Goal: Task Accomplishment & Management: Use online tool/utility

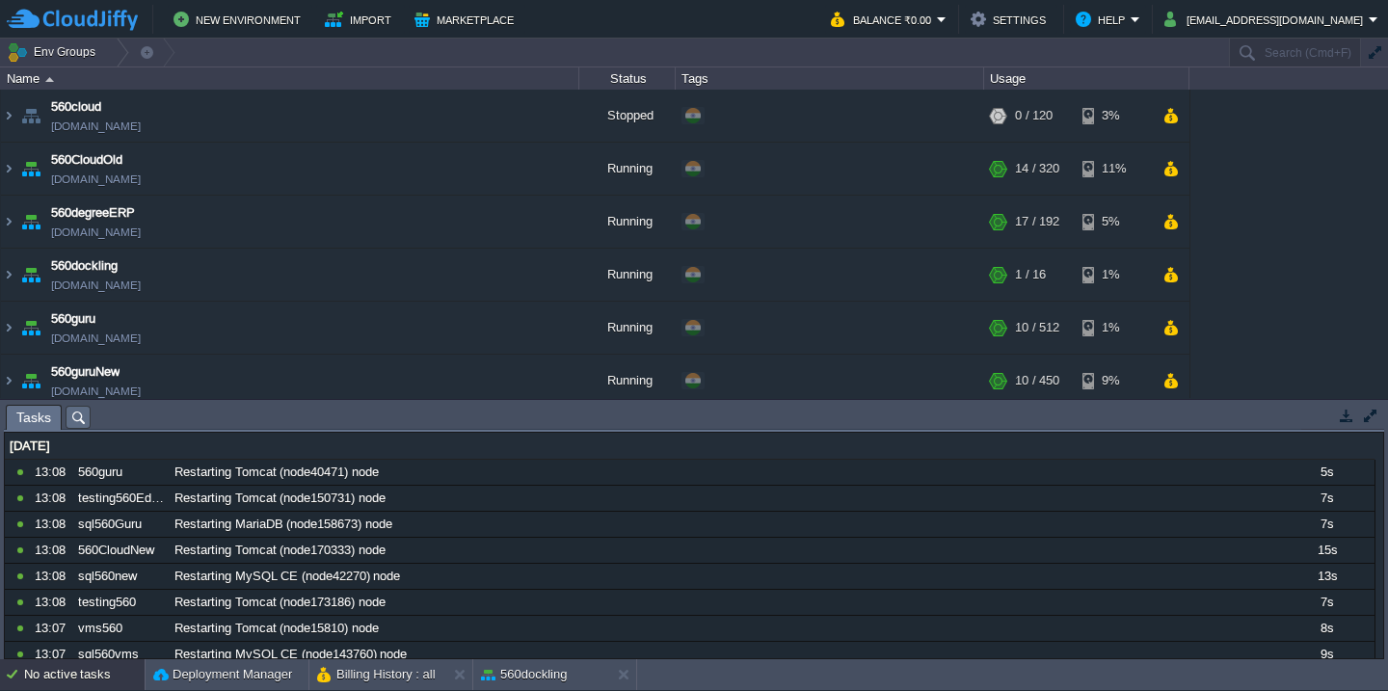
scroll to position [461, 0]
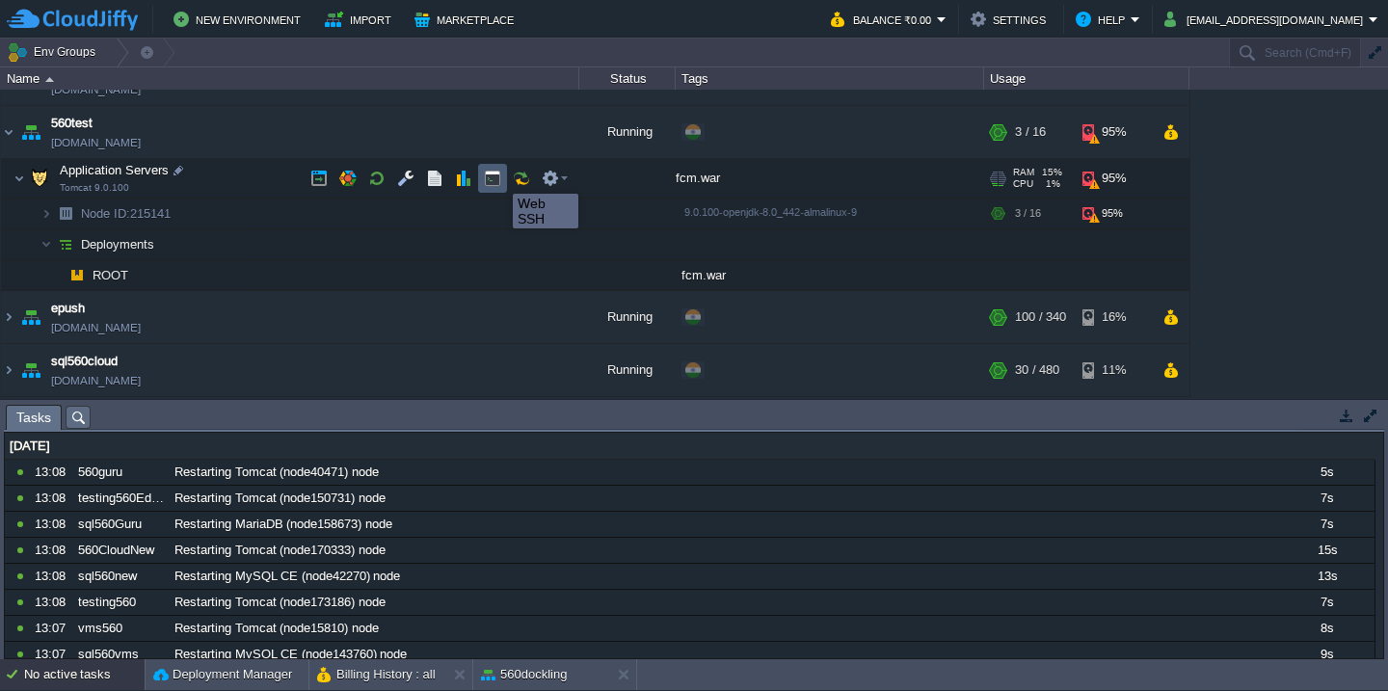
click at [496, 176] on button "button" at bounding box center [492, 178] width 17 height 17
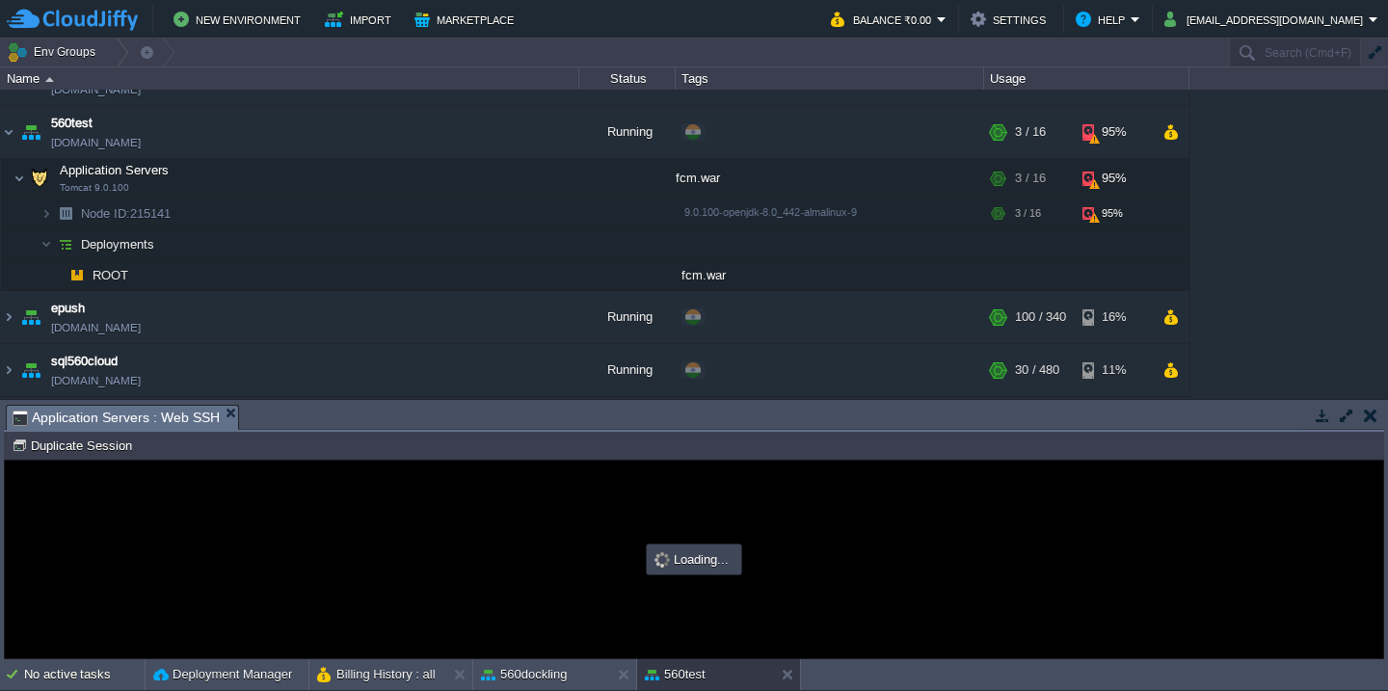
scroll to position [0, 0]
type input "#000000"
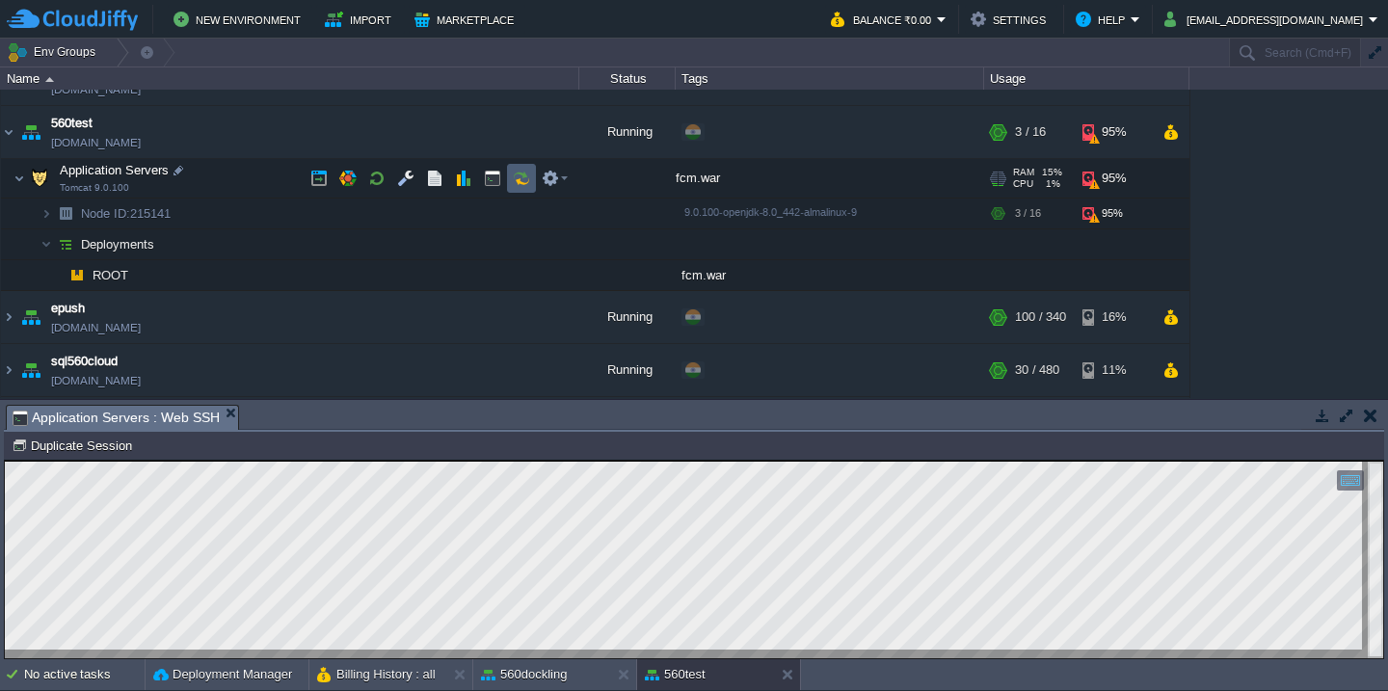
click at [516, 177] on button "button" at bounding box center [521, 178] width 17 height 17
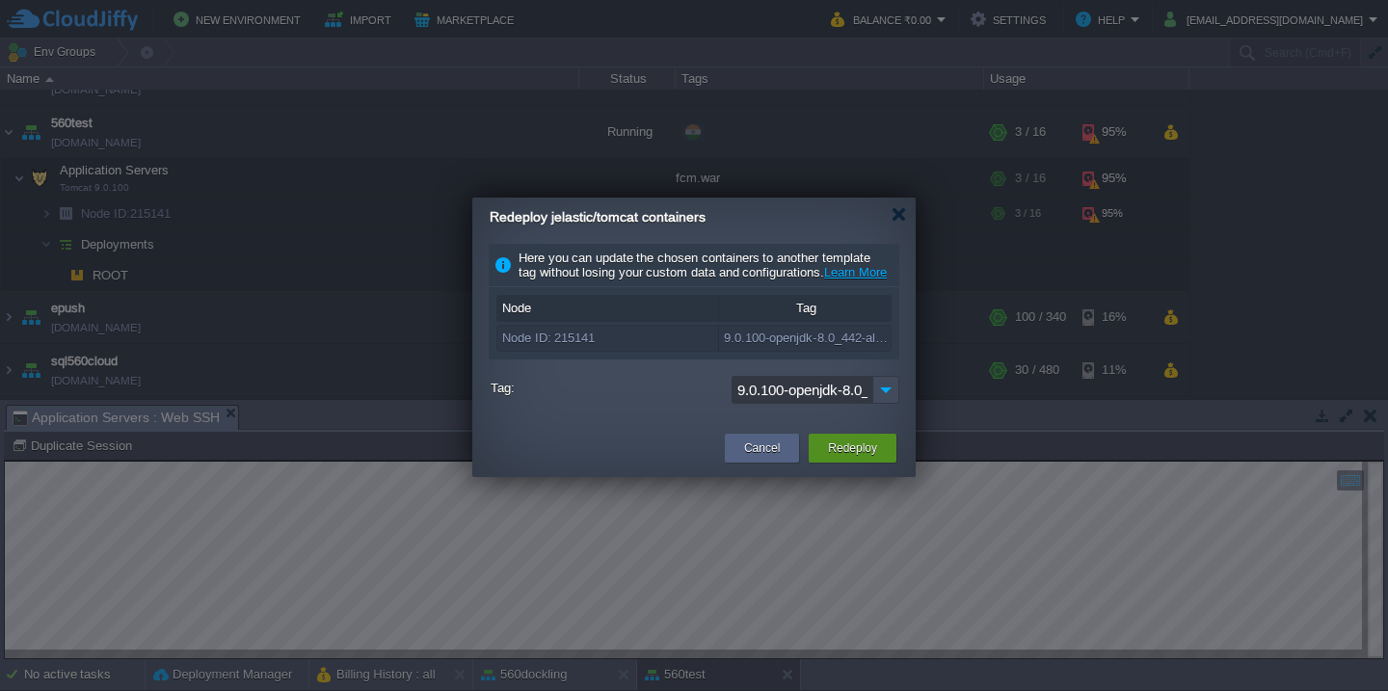
click at [846, 463] on div "Redeploy" at bounding box center [852, 448] width 59 height 29
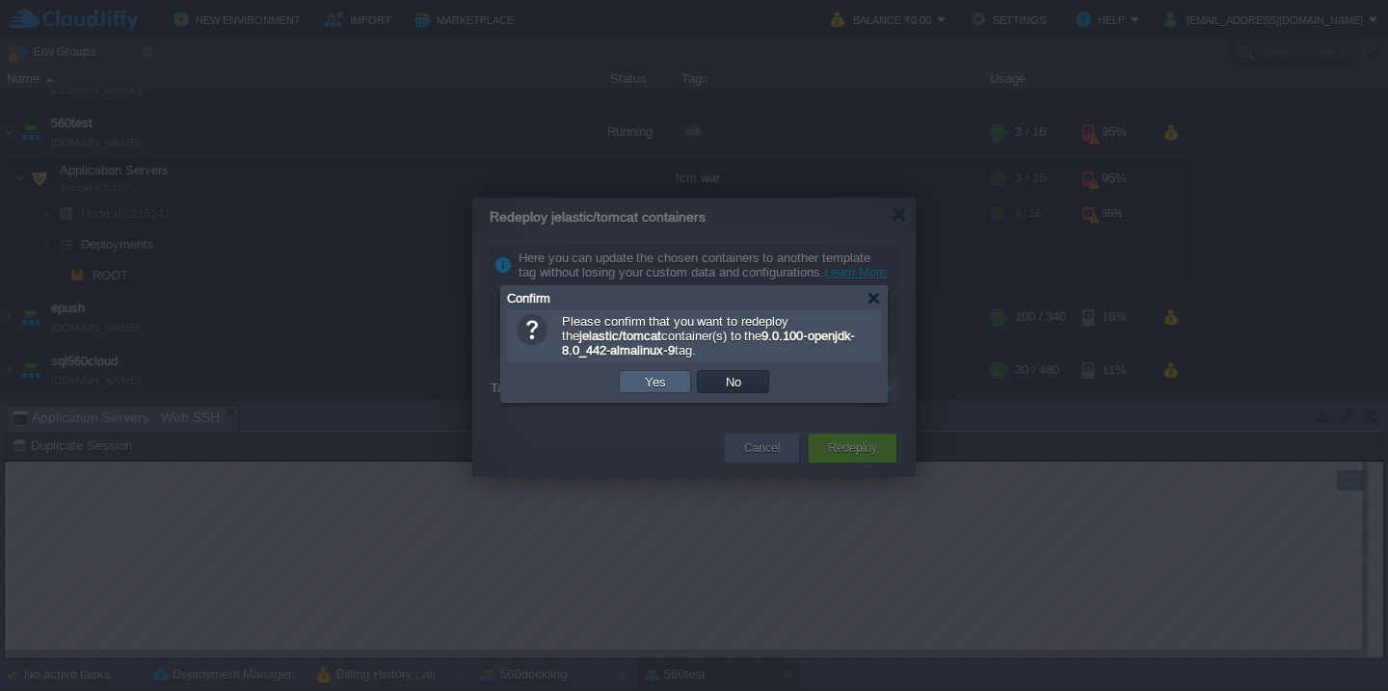
click at [659, 385] on button "Yes" at bounding box center [655, 381] width 33 height 17
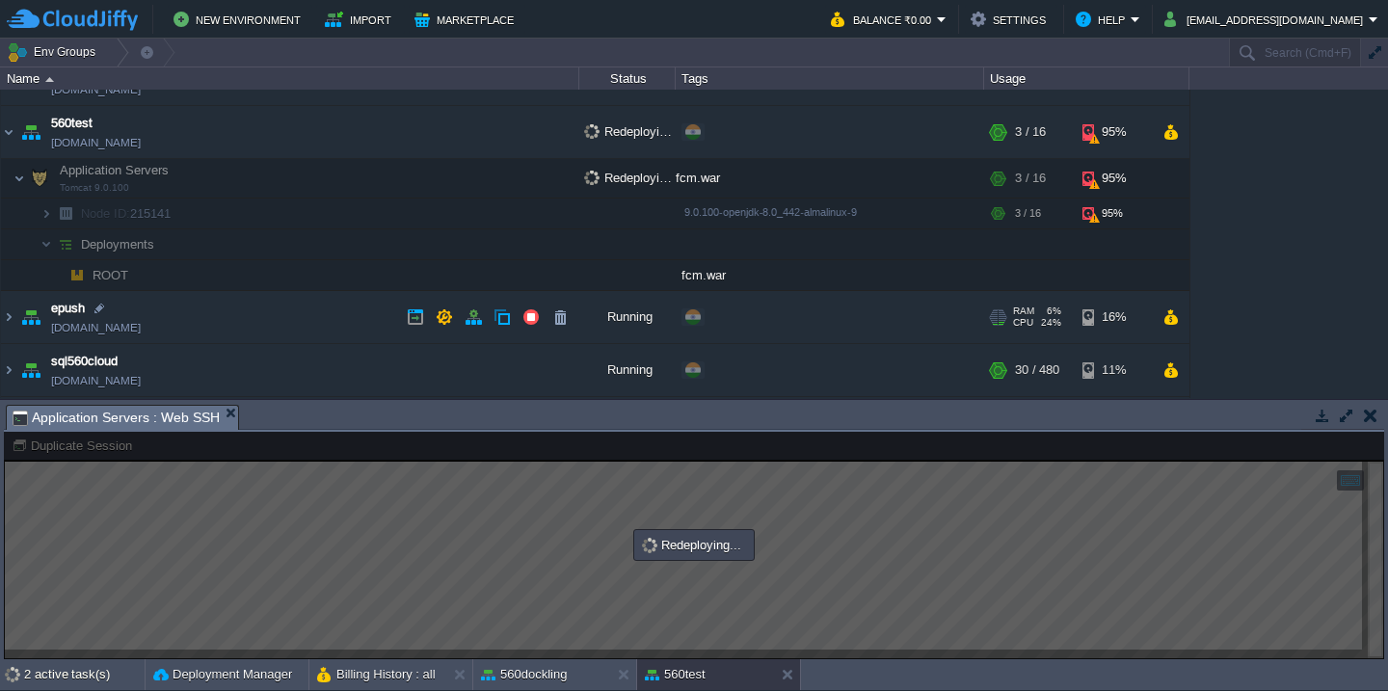
click at [267, 314] on td "epush svt560testing.cloudjiffy.net" at bounding box center [290, 317] width 578 height 53
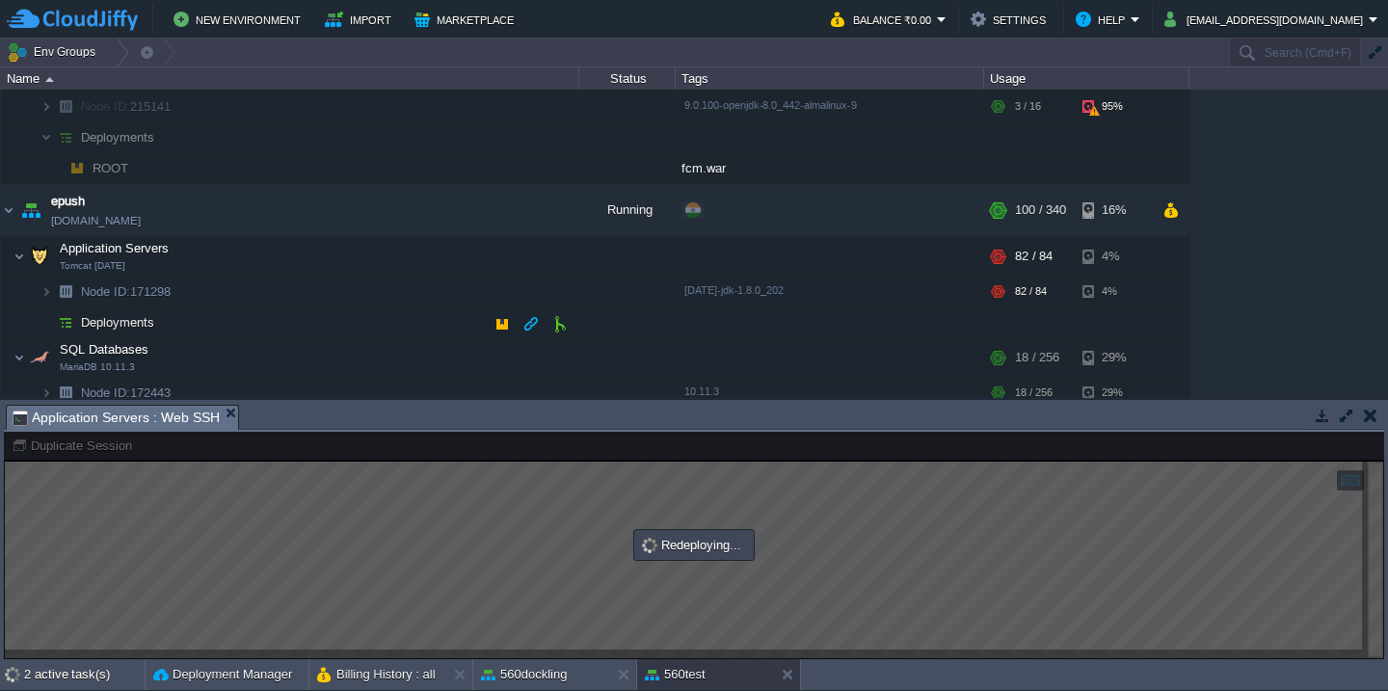
scroll to position [587, 0]
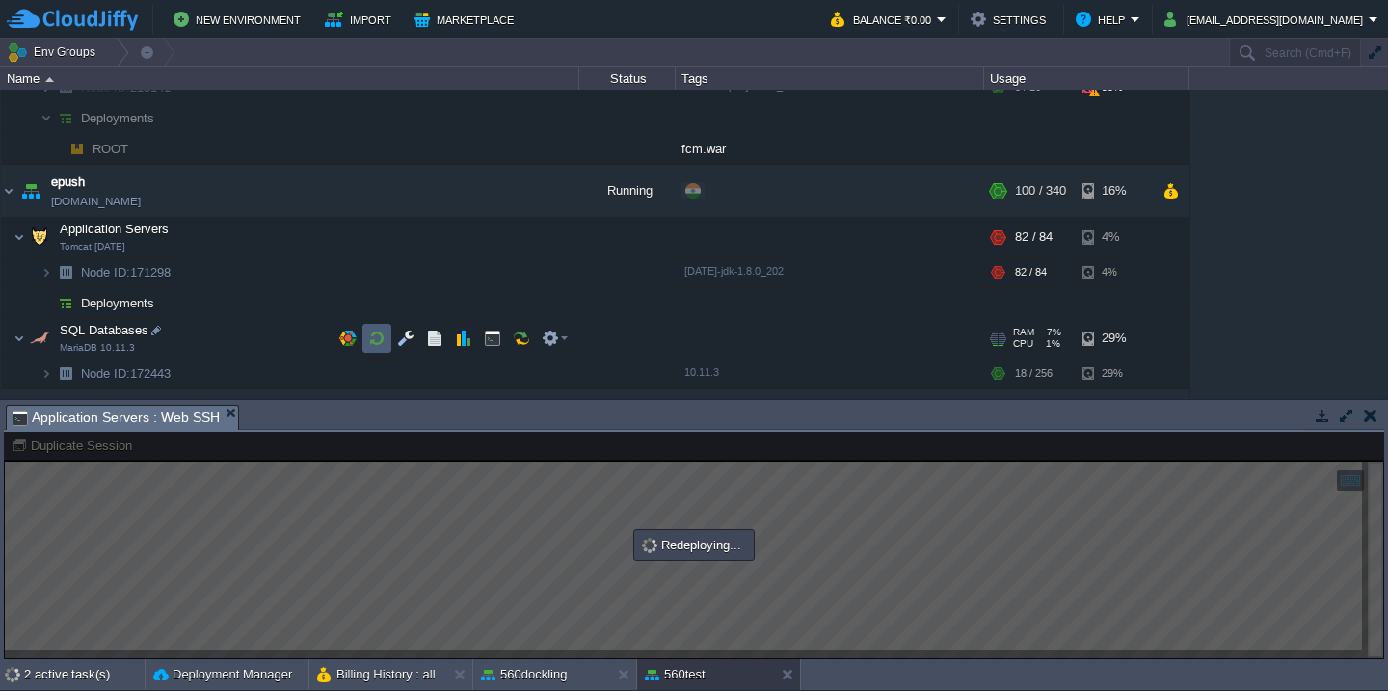
click at [369, 340] on button "button" at bounding box center [376, 338] width 17 height 17
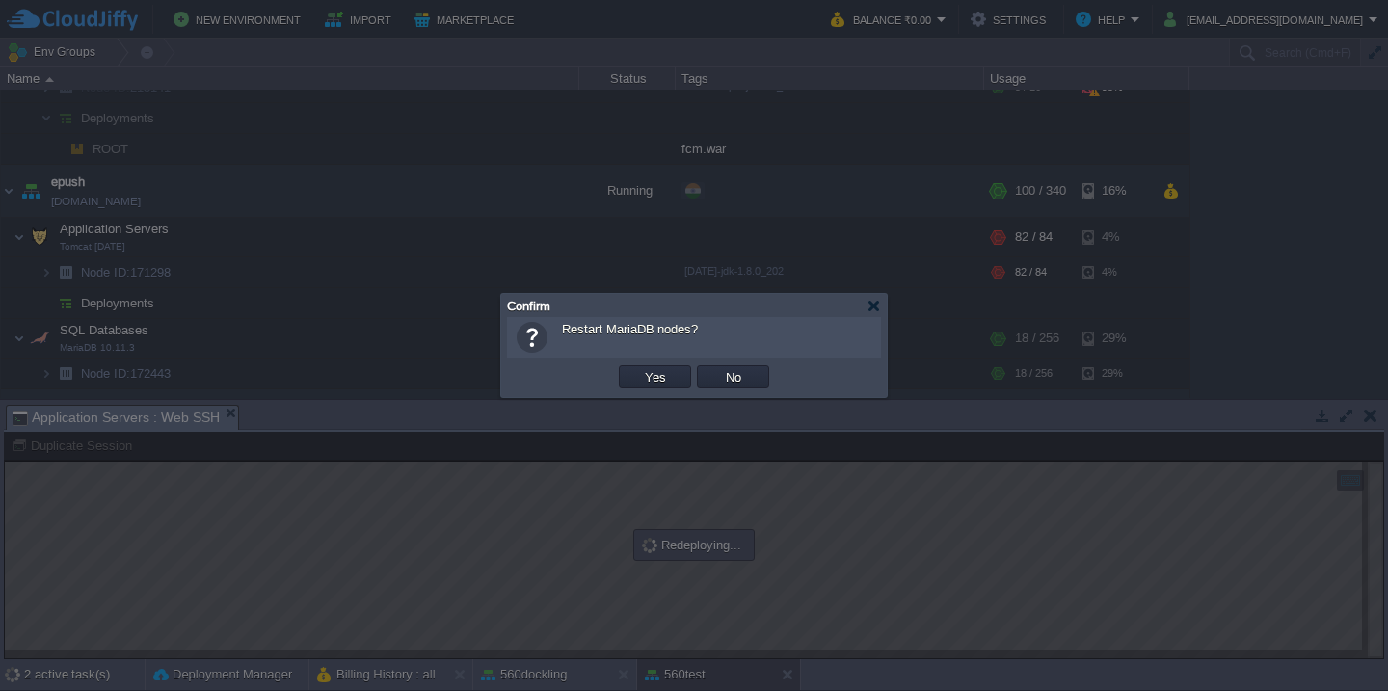
click at [639, 368] on button "Yes" at bounding box center [655, 376] width 33 height 17
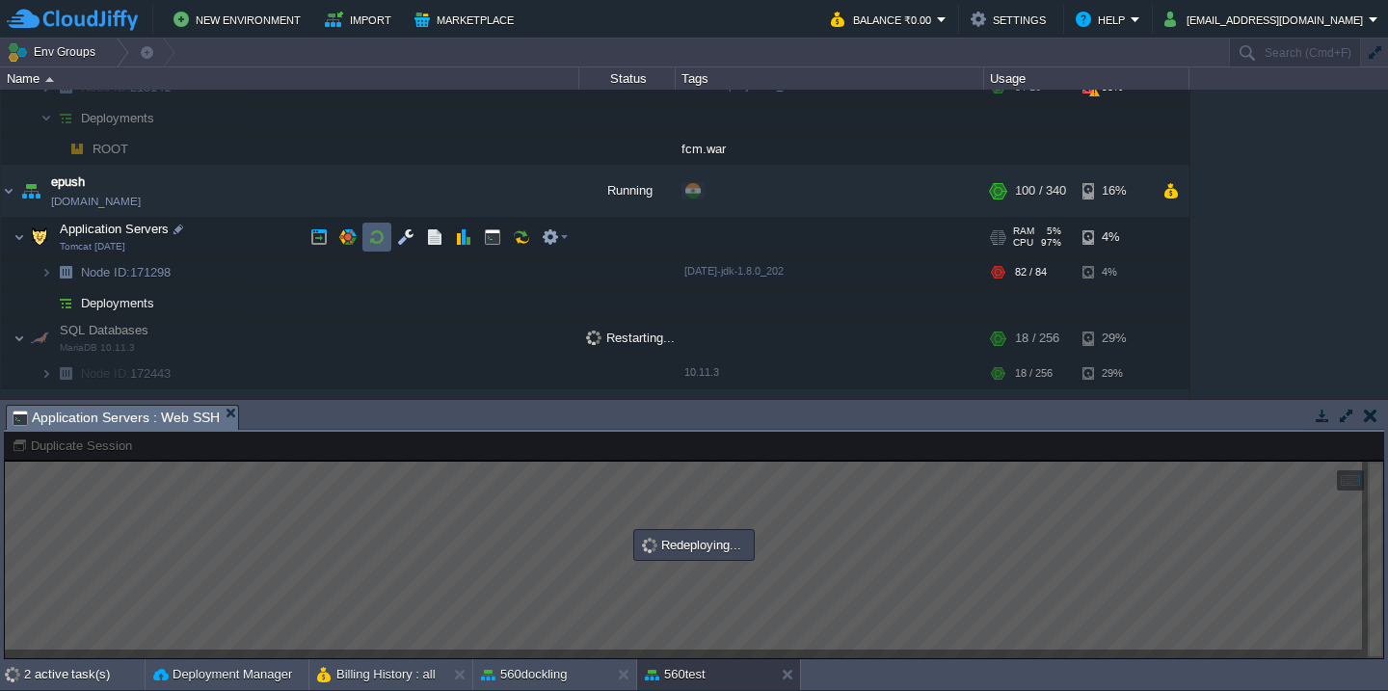
click at [364, 231] on td at bounding box center [376, 237] width 29 height 29
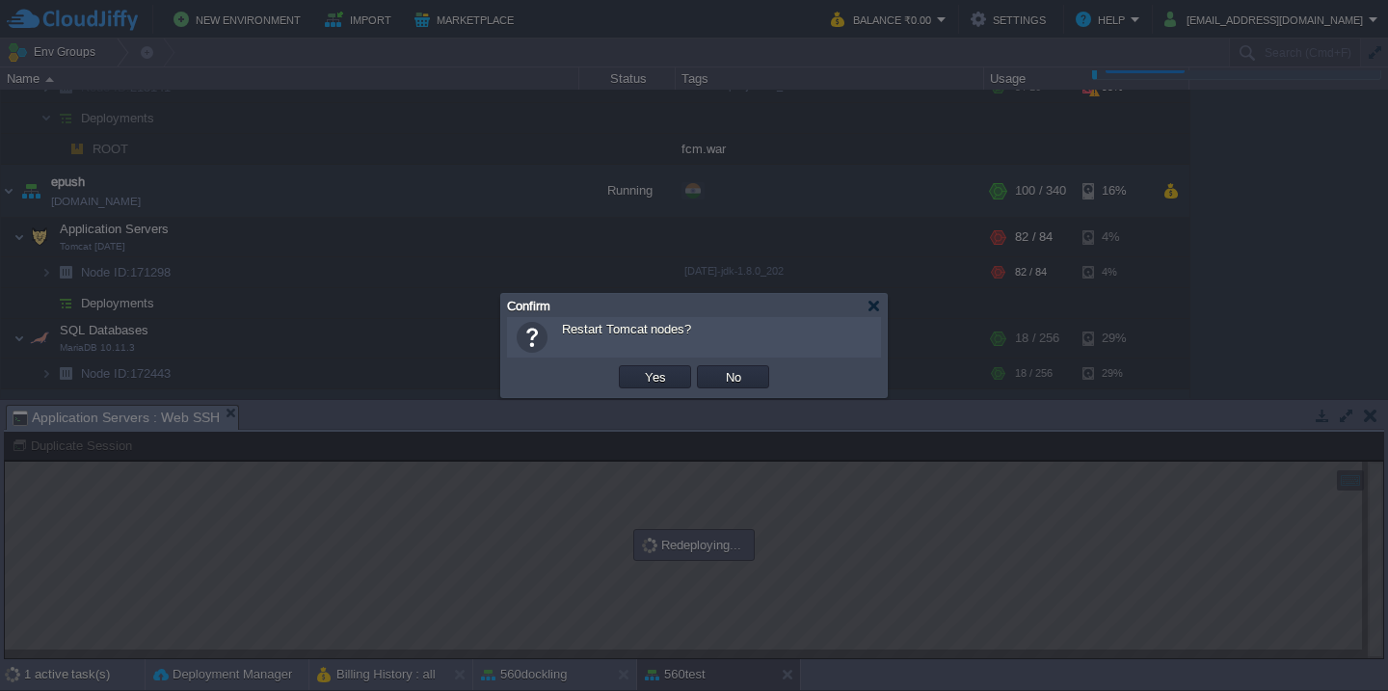
click at [639, 368] on button "Yes" at bounding box center [655, 376] width 33 height 17
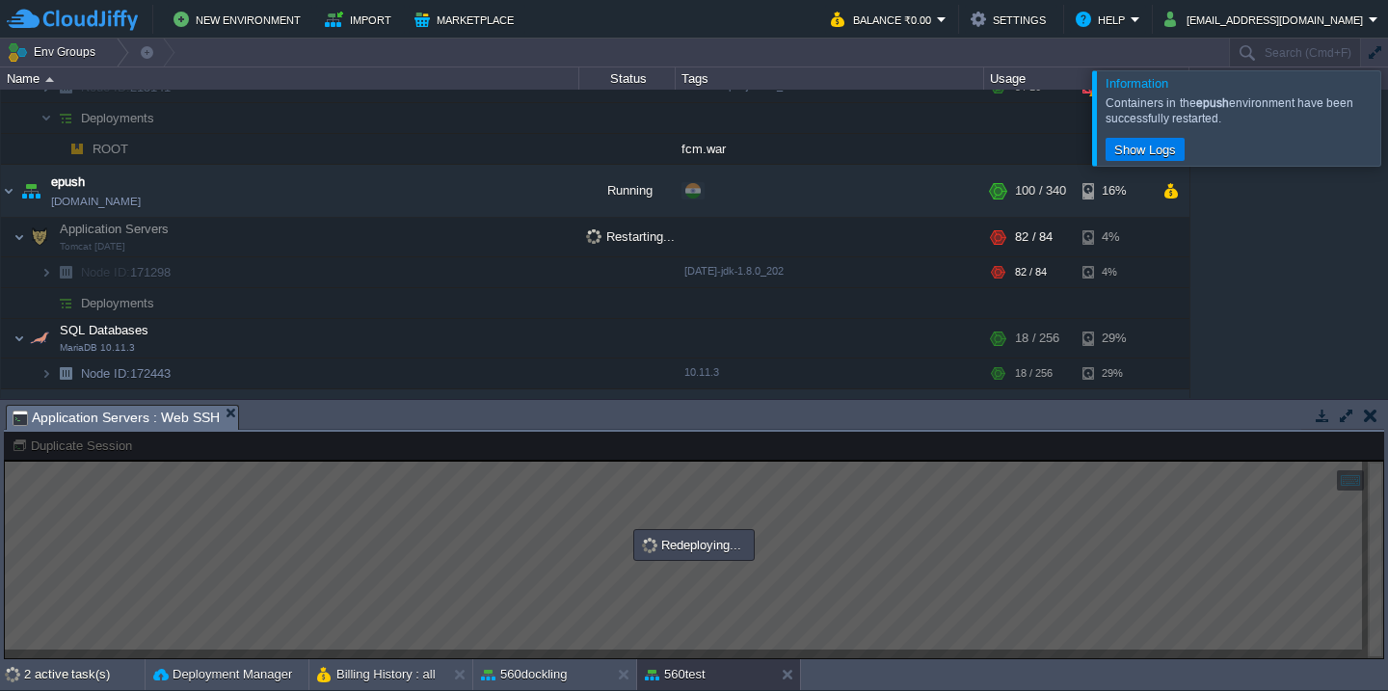
click at [1387, 115] on div at bounding box center [1411, 117] width 0 height 94
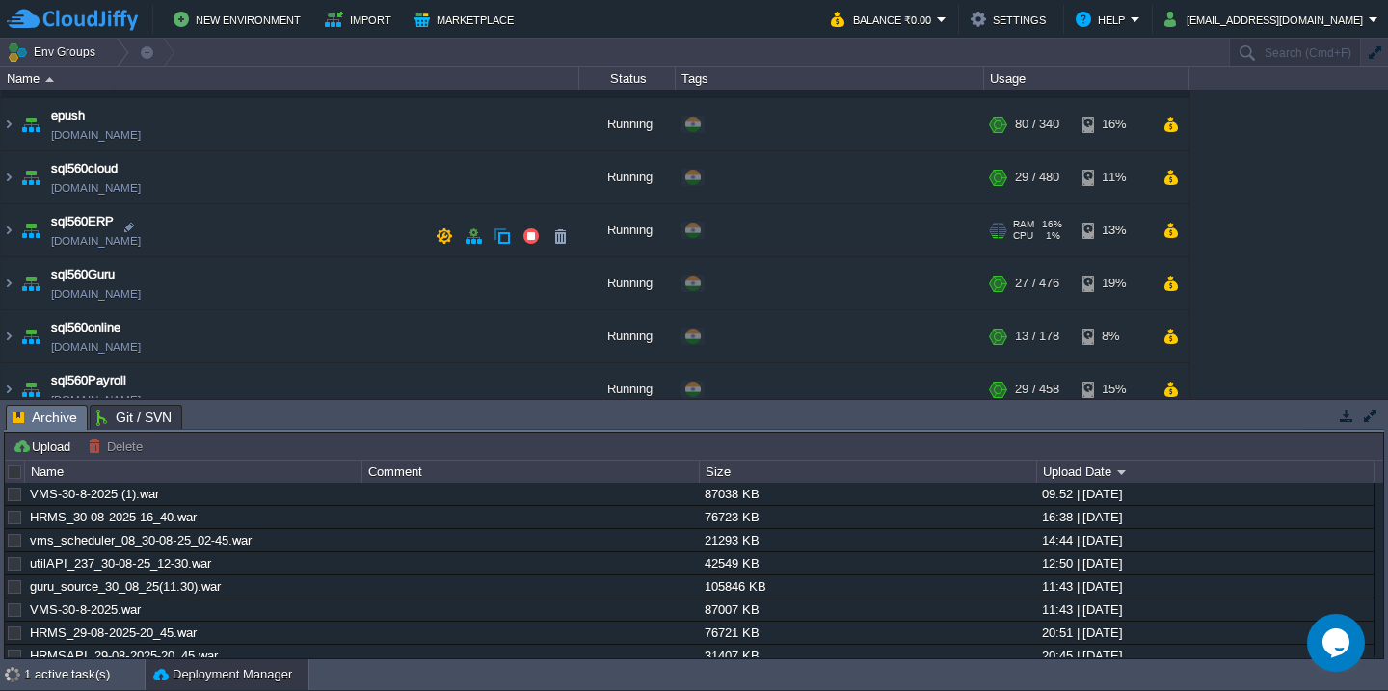
scroll to position [602, 0]
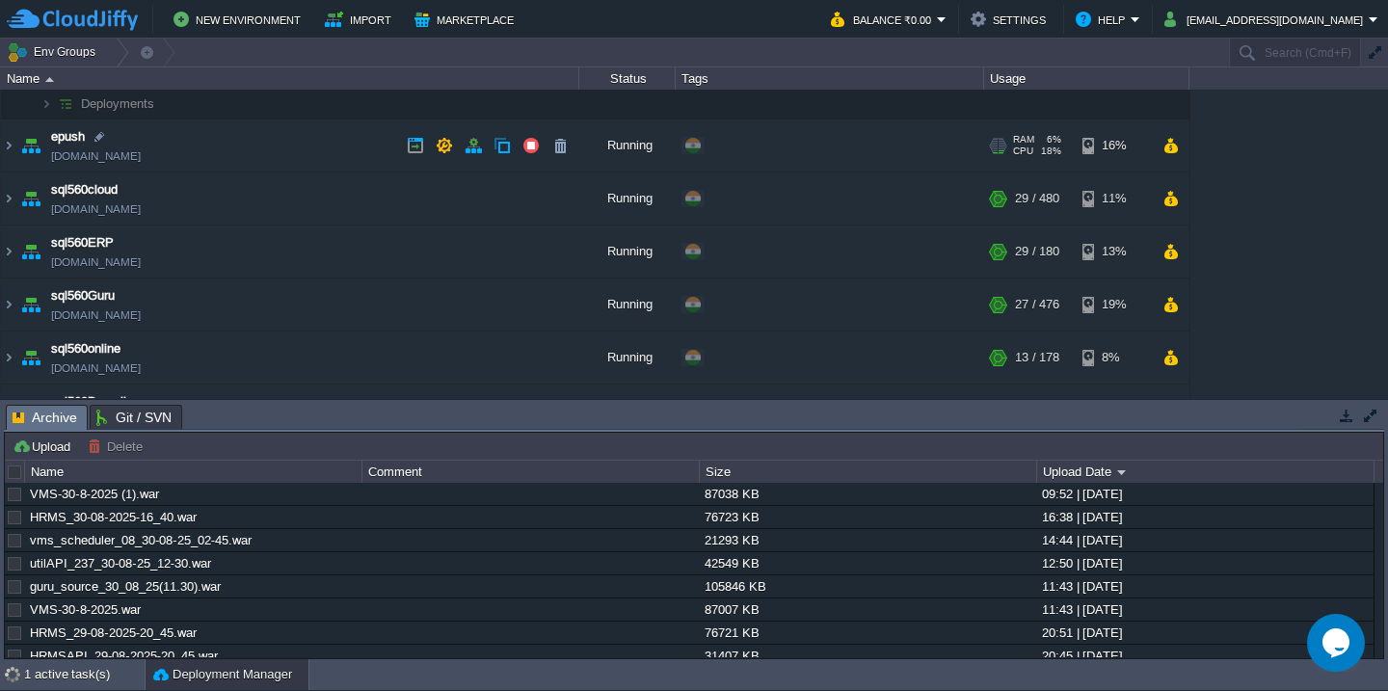
click at [245, 143] on td "epush svt560testing.cloudjiffy.net" at bounding box center [290, 146] width 578 height 53
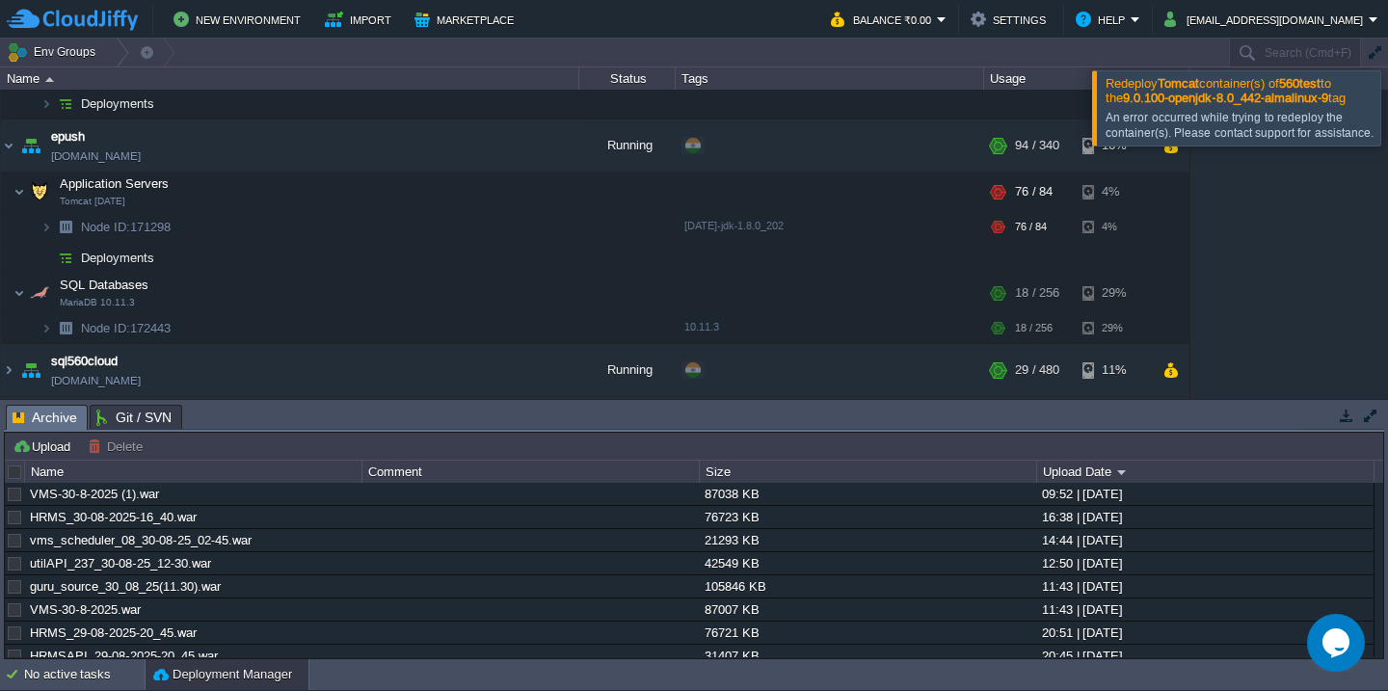
click at [1387, 95] on div at bounding box center [1411, 107] width 0 height 74
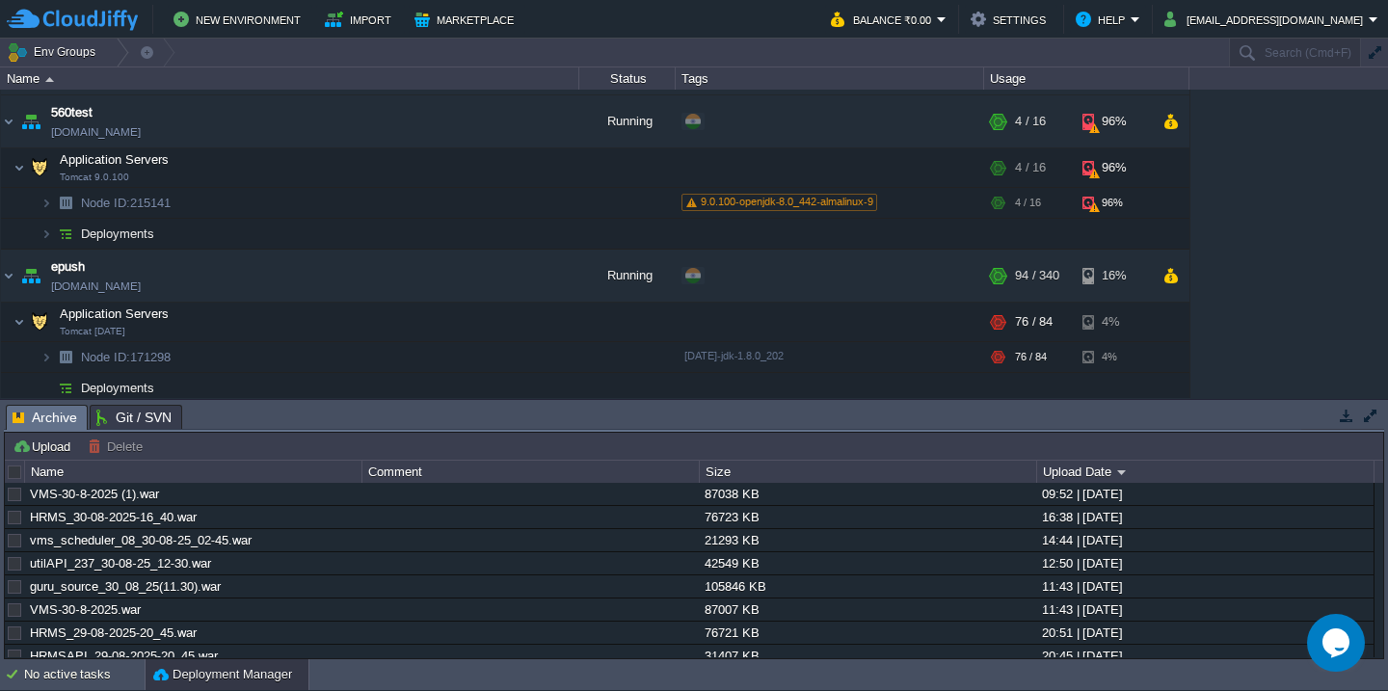
scroll to position [466, 0]
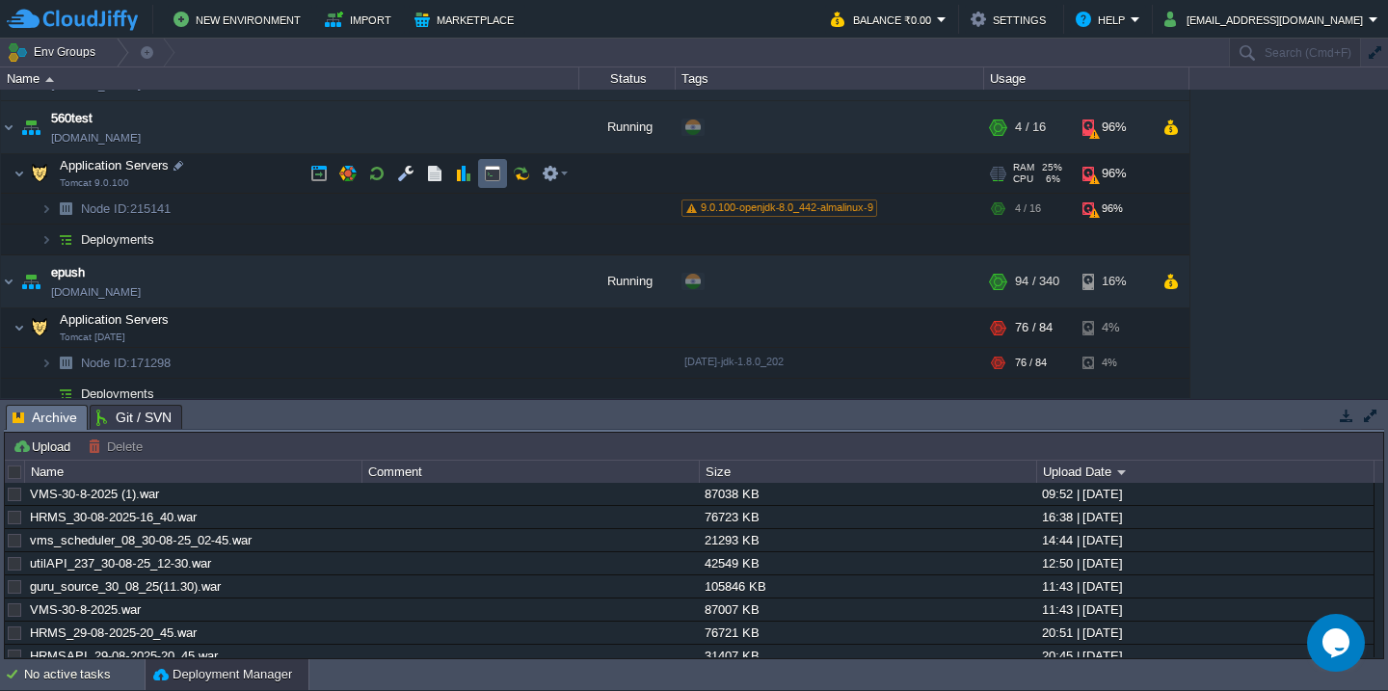
click at [484, 170] on button "button" at bounding box center [492, 173] width 17 height 17
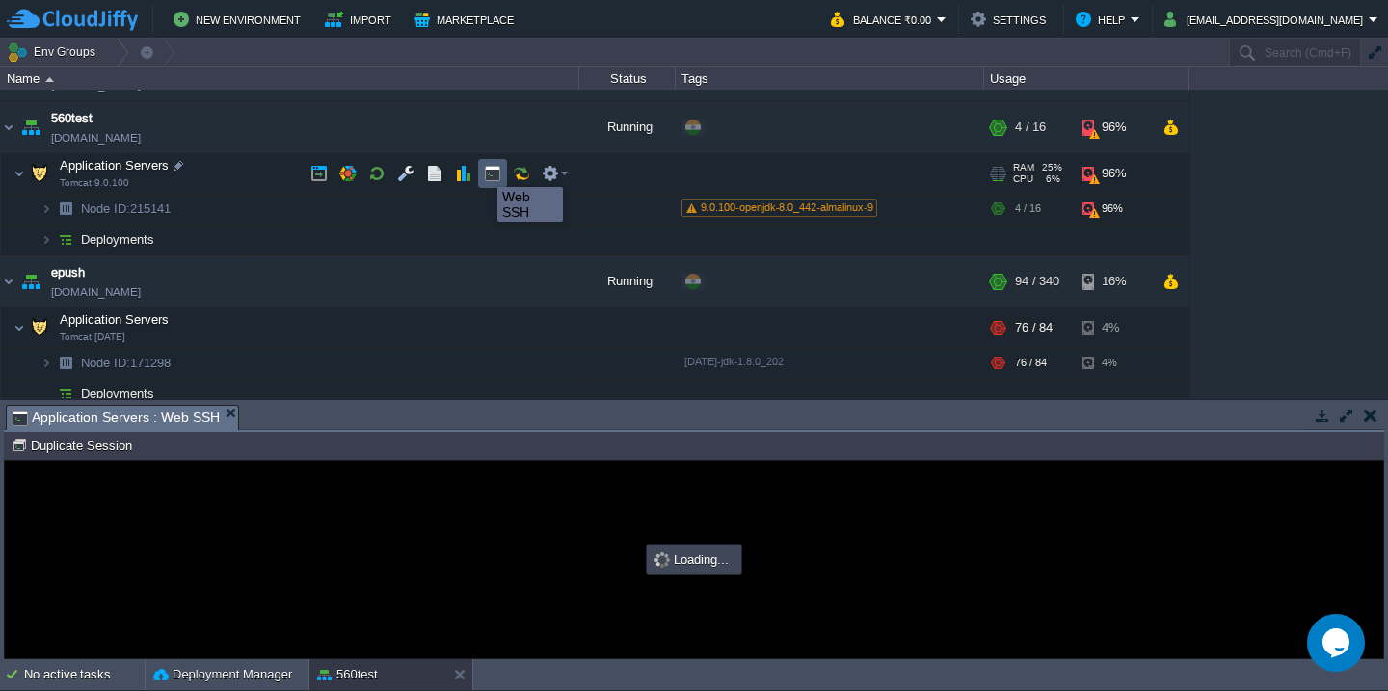
scroll to position [0, 0]
type input "#000000"
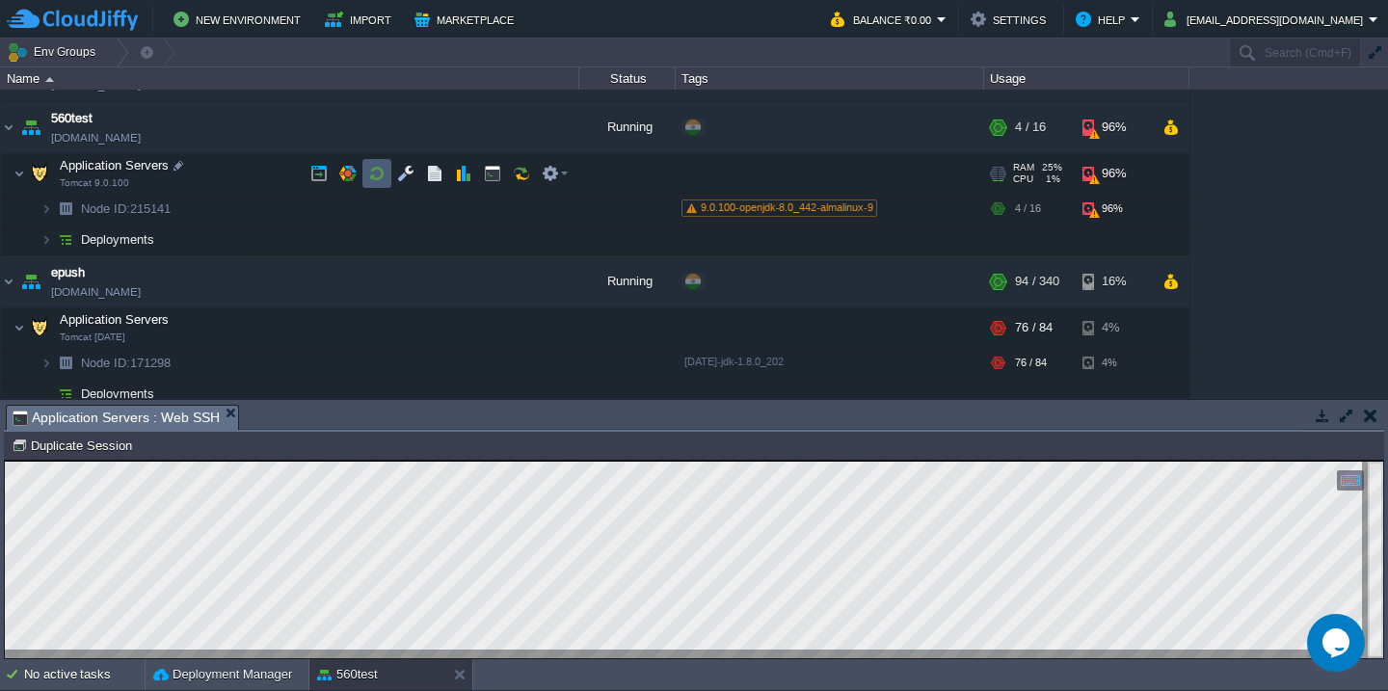
click at [379, 181] on button "button" at bounding box center [376, 173] width 17 height 17
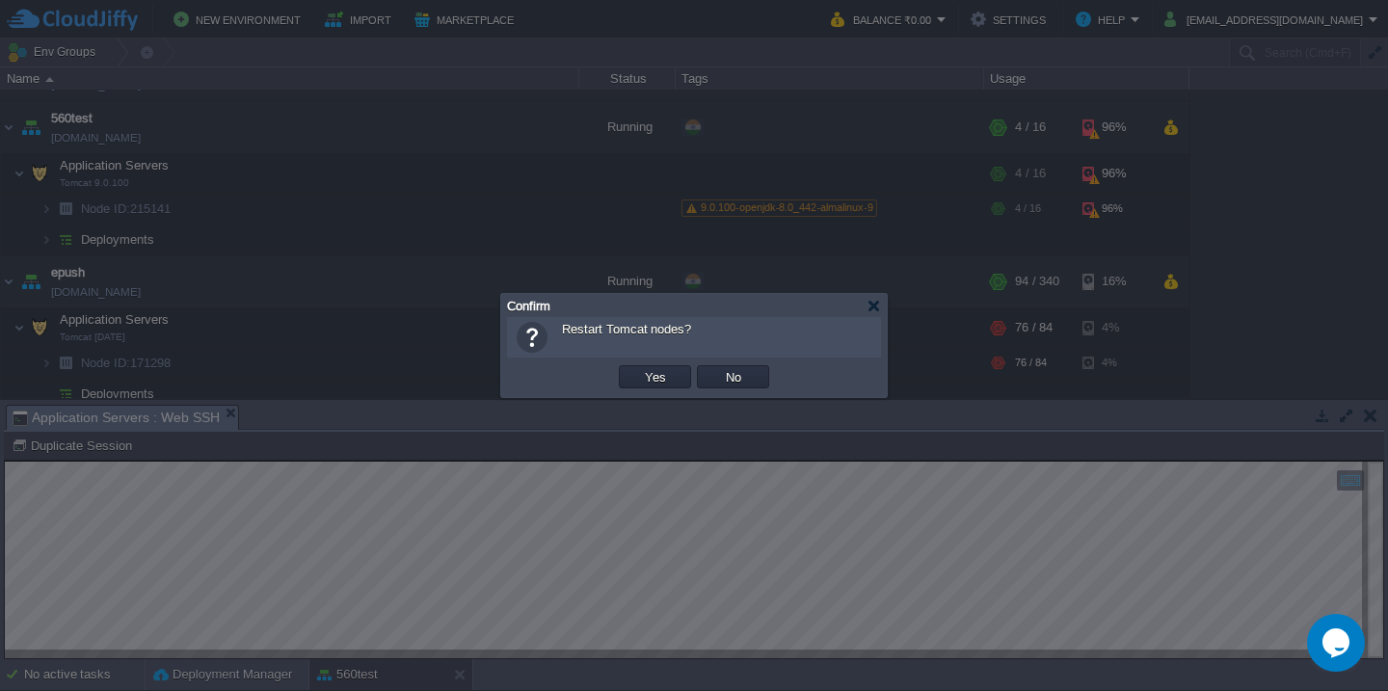
click at [639, 368] on button "Yes" at bounding box center [655, 376] width 33 height 17
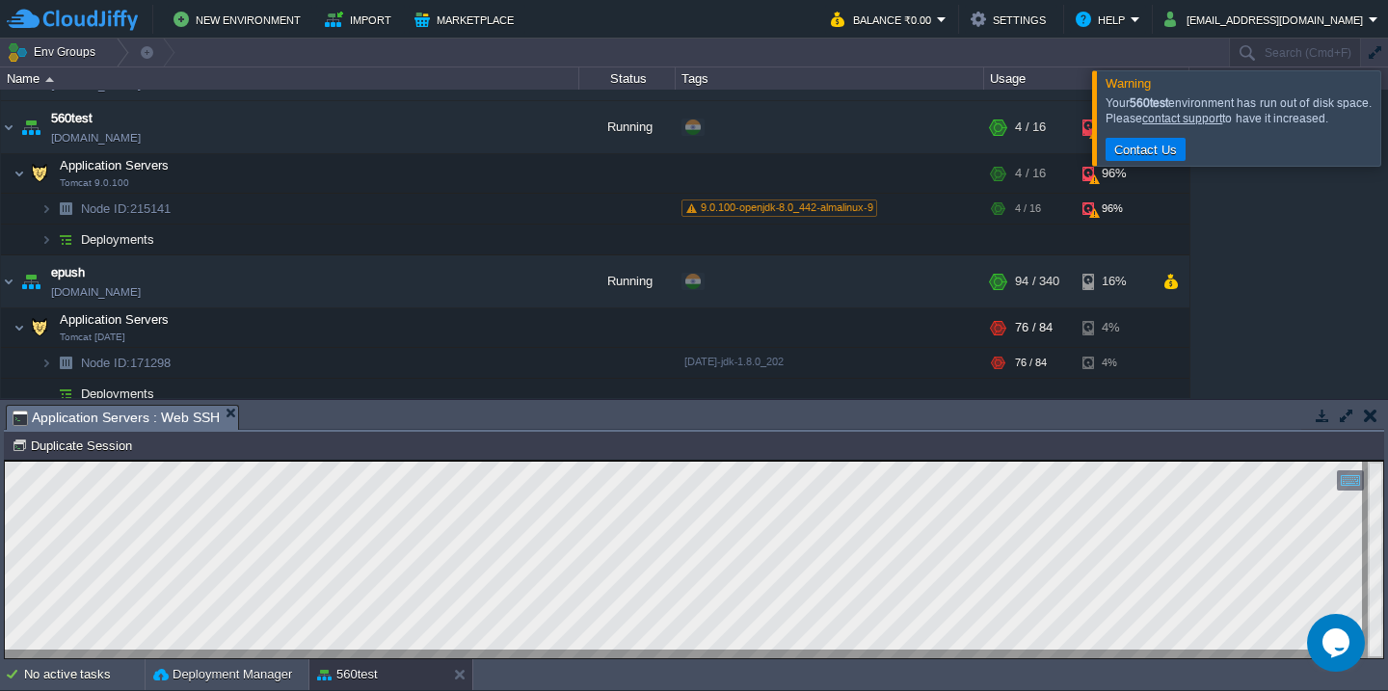
click at [1387, 117] on div at bounding box center [1411, 117] width 0 height 94
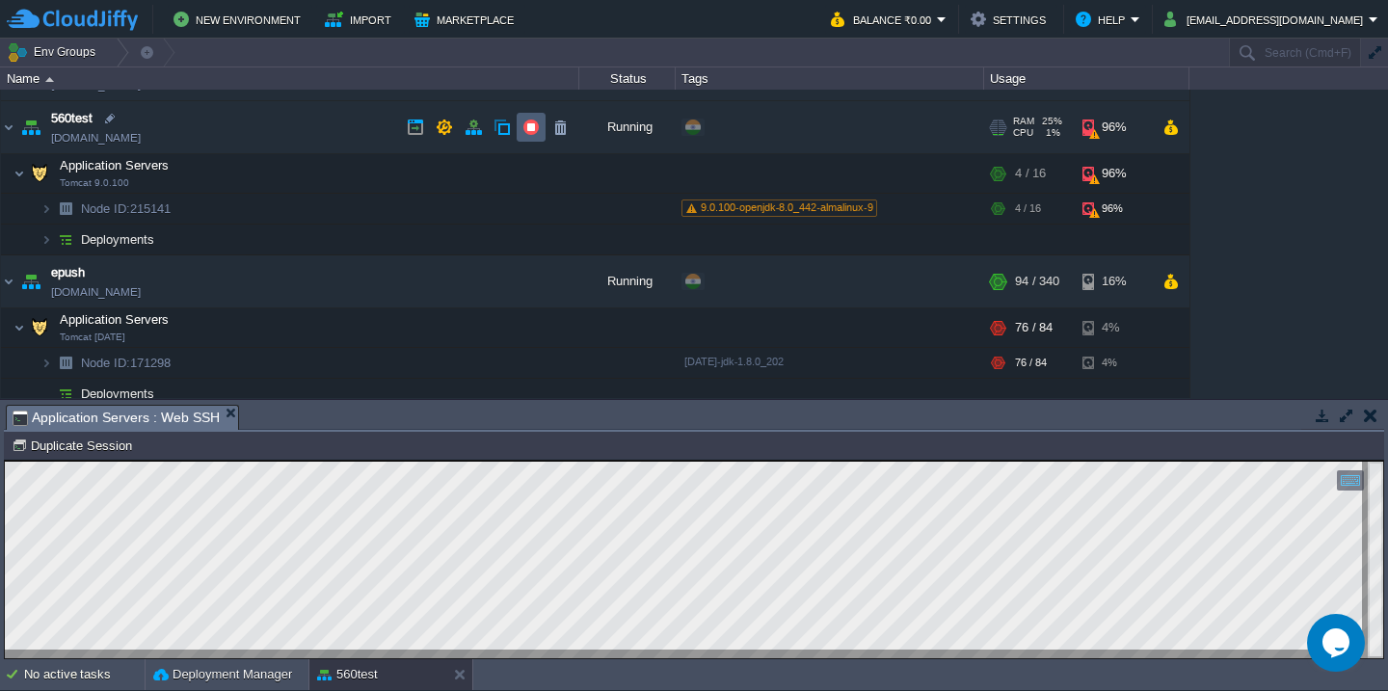
click at [523, 130] on button "button" at bounding box center [531, 127] width 17 height 17
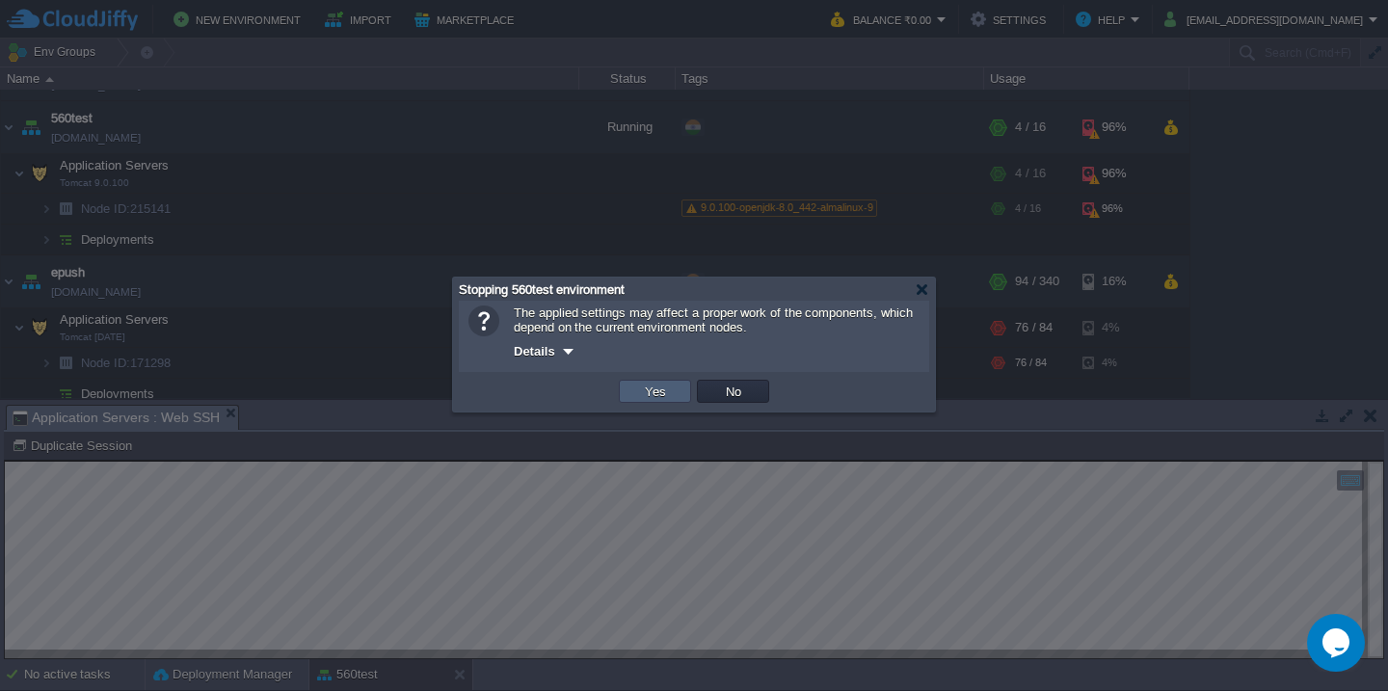
click at [627, 392] on td "Yes" at bounding box center [655, 391] width 72 height 23
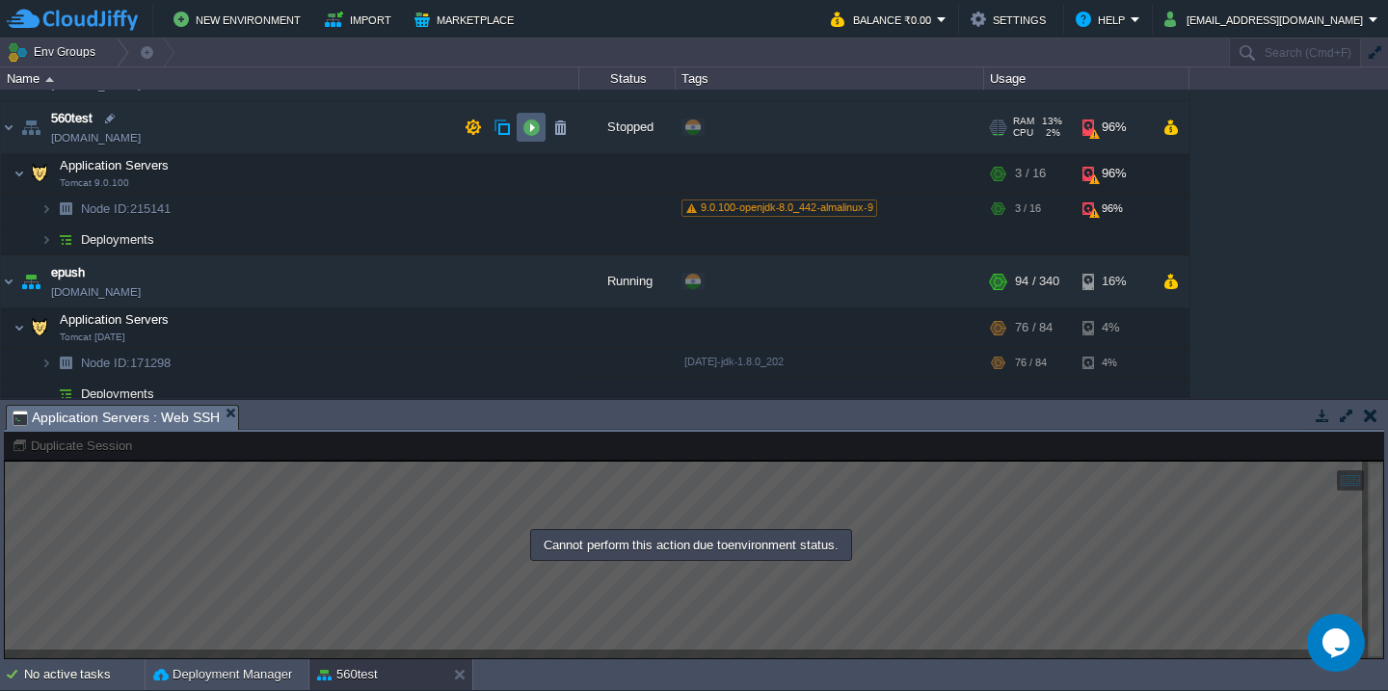
click at [538, 138] on td at bounding box center [531, 127] width 29 height 29
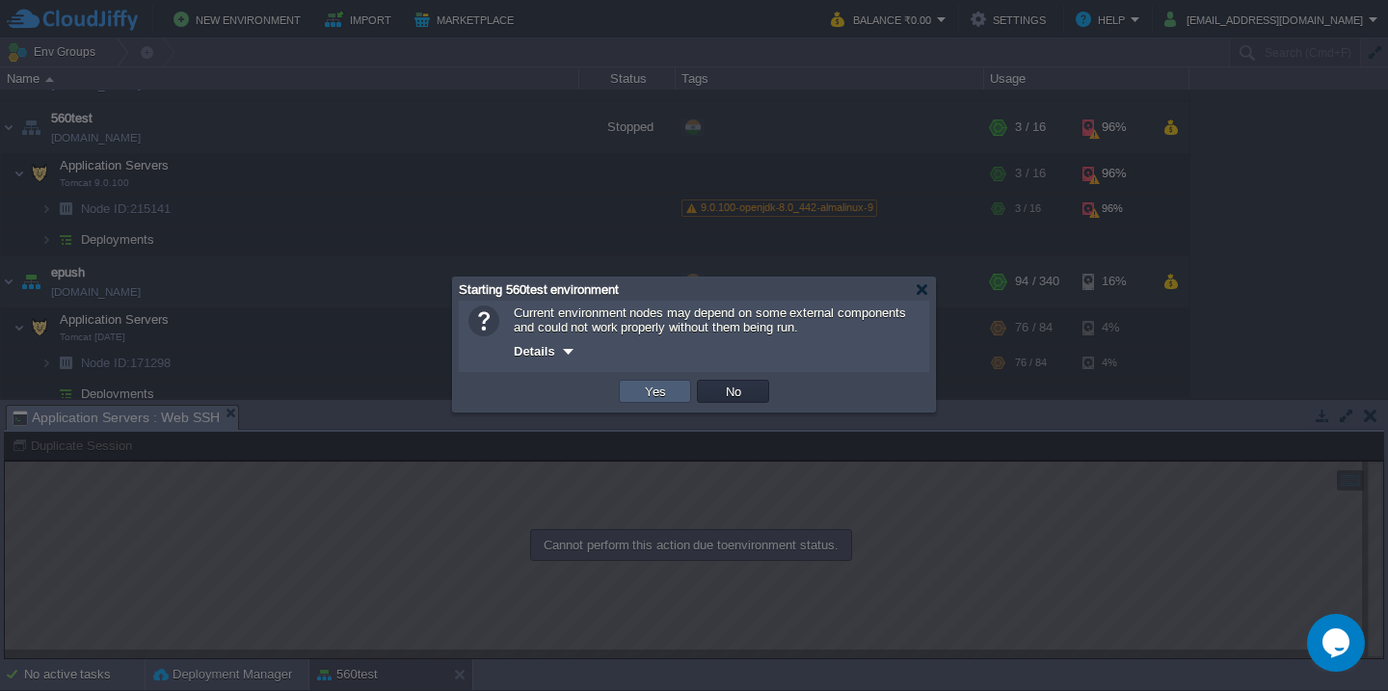
click at [646, 386] on button "Yes" at bounding box center [655, 391] width 33 height 17
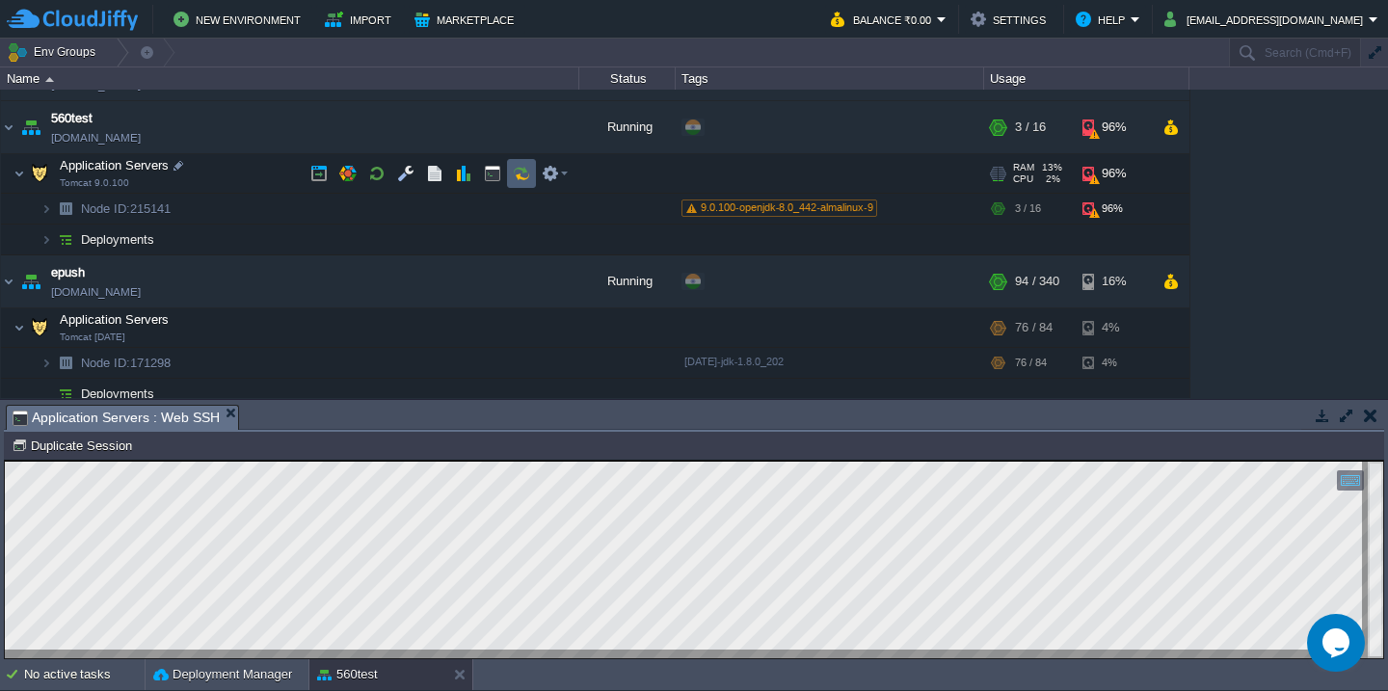
click at [522, 171] on button "button" at bounding box center [521, 173] width 17 height 17
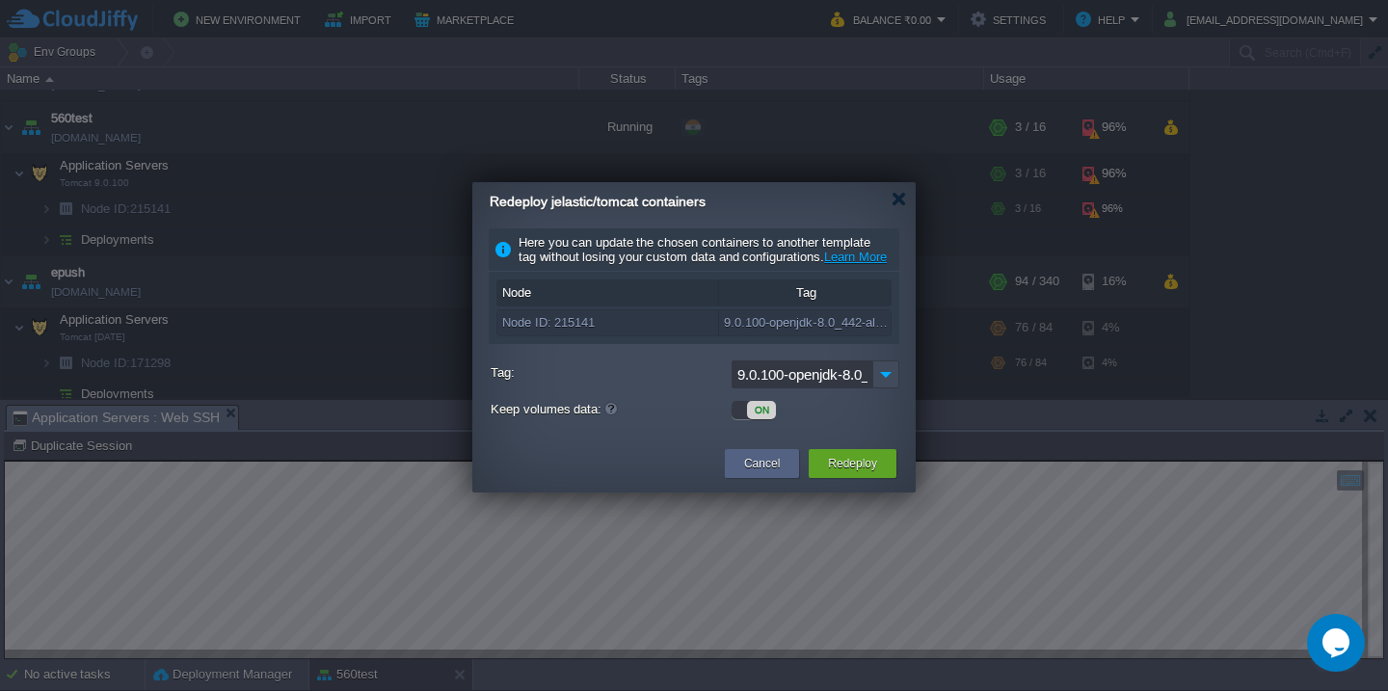
click at [845, 473] on button "Redeploy" at bounding box center [852, 463] width 49 height 19
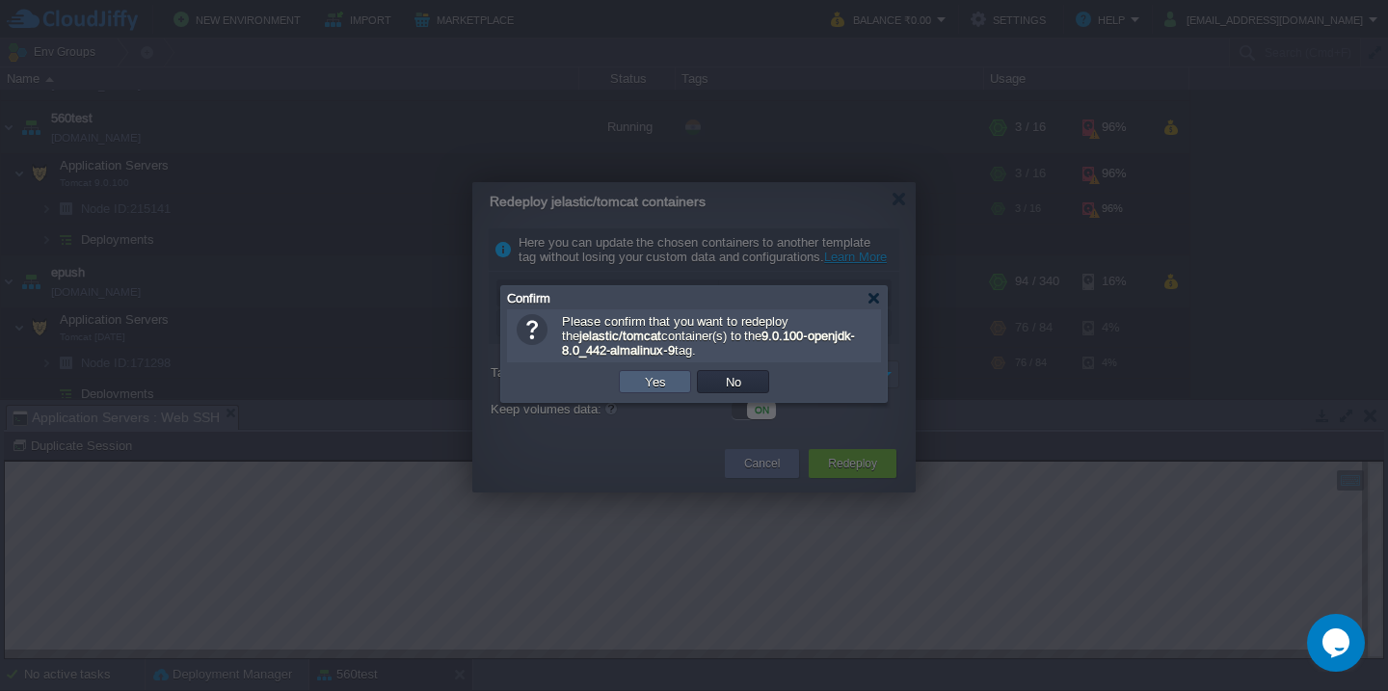
click at [658, 389] on button "Yes" at bounding box center [655, 381] width 33 height 17
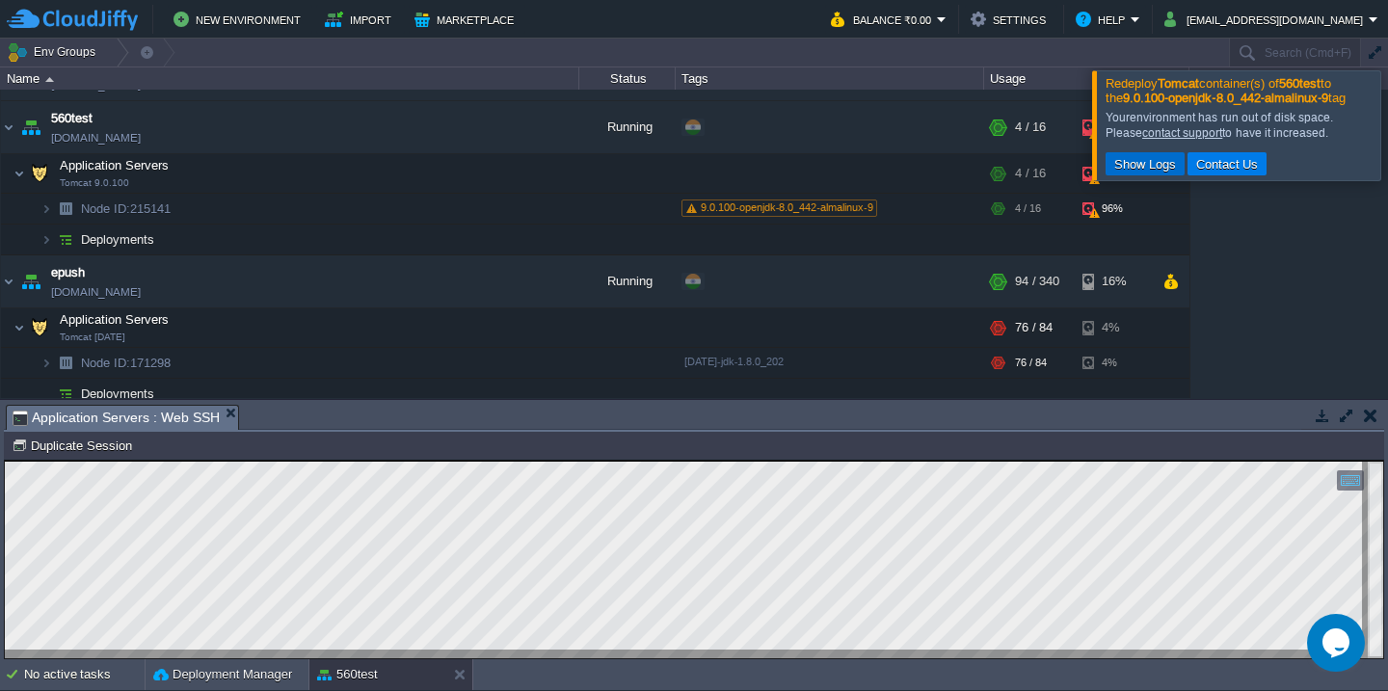
click at [1141, 173] on button "Show Logs" at bounding box center [1145, 163] width 73 height 17
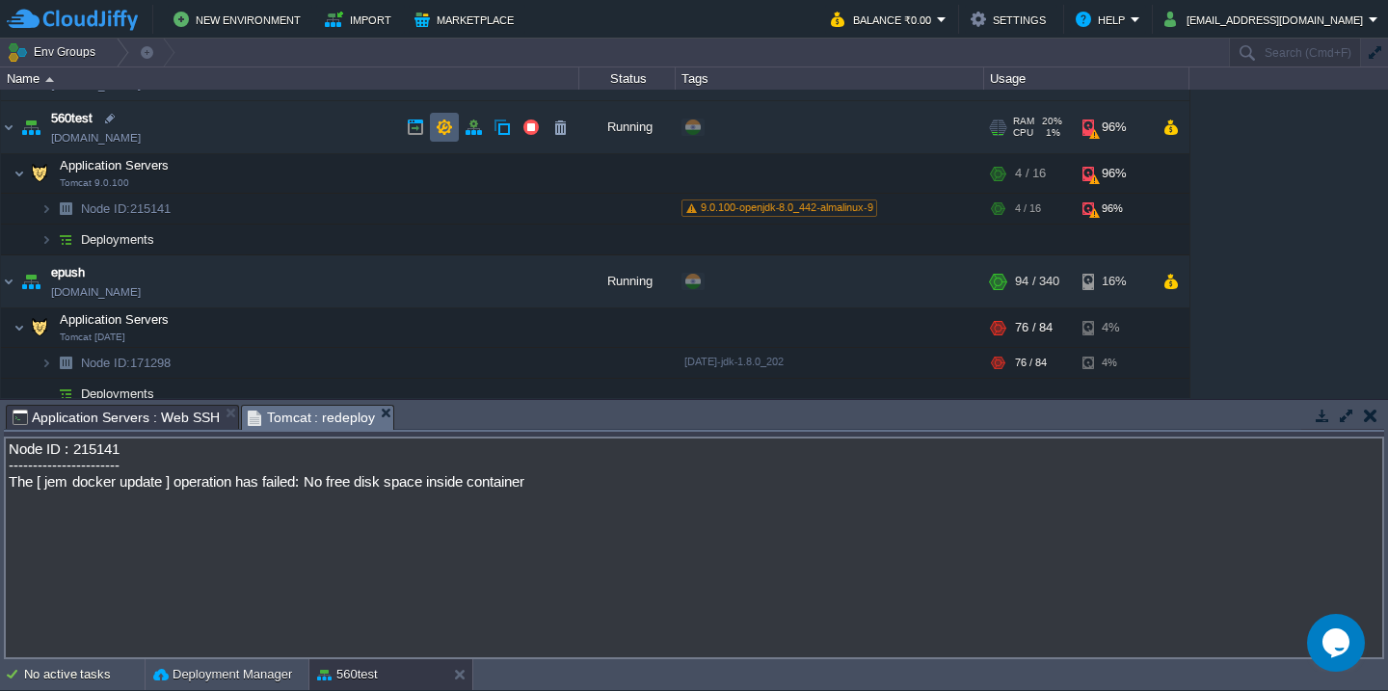
click at [444, 132] on button "button" at bounding box center [444, 127] width 17 height 17
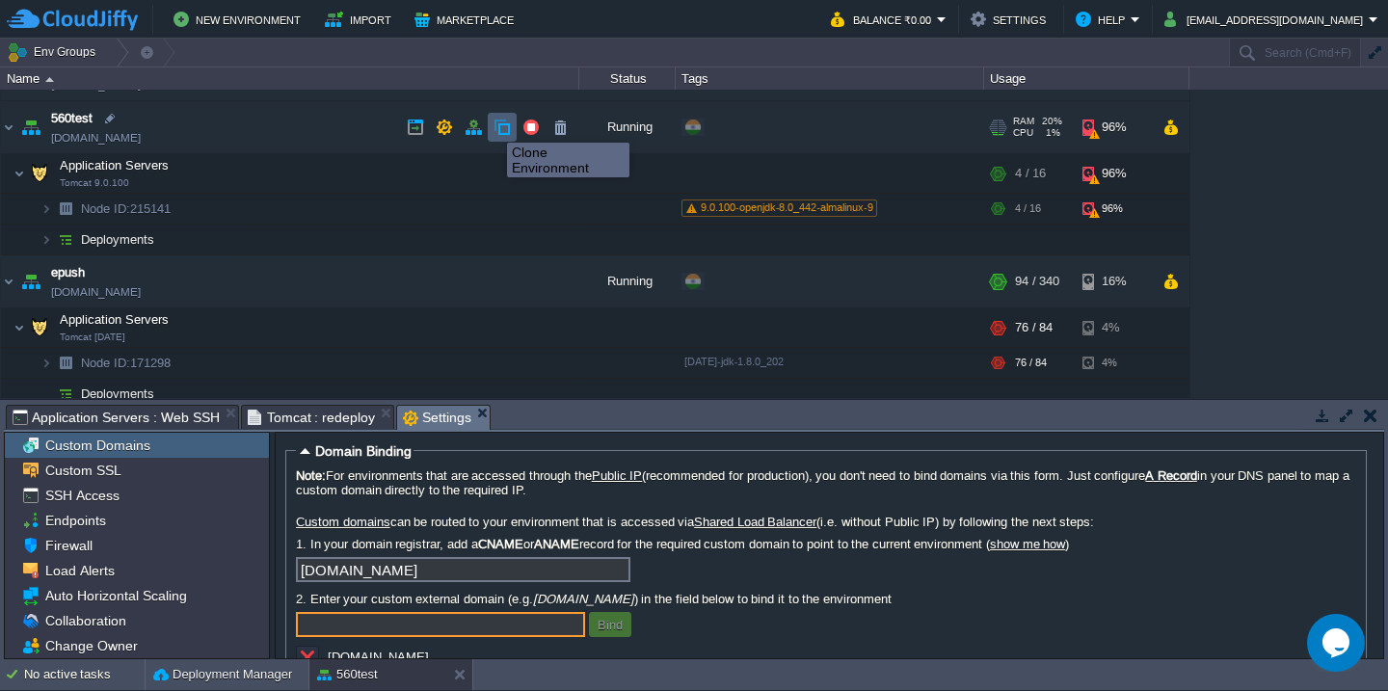
click at [495, 124] on button "button" at bounding box center [502, 127] width 17 height 17
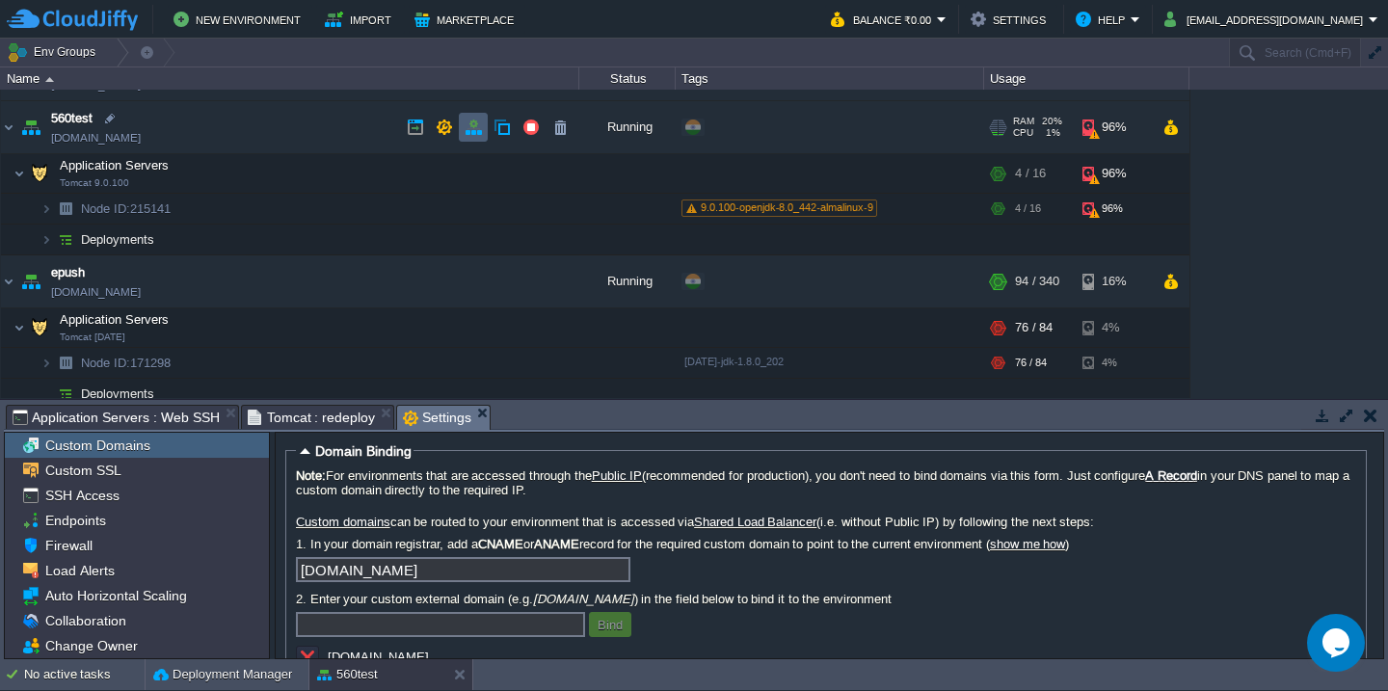
click at [478, 132] on button "button" at bounding box center [473, 127] width 17 height 17
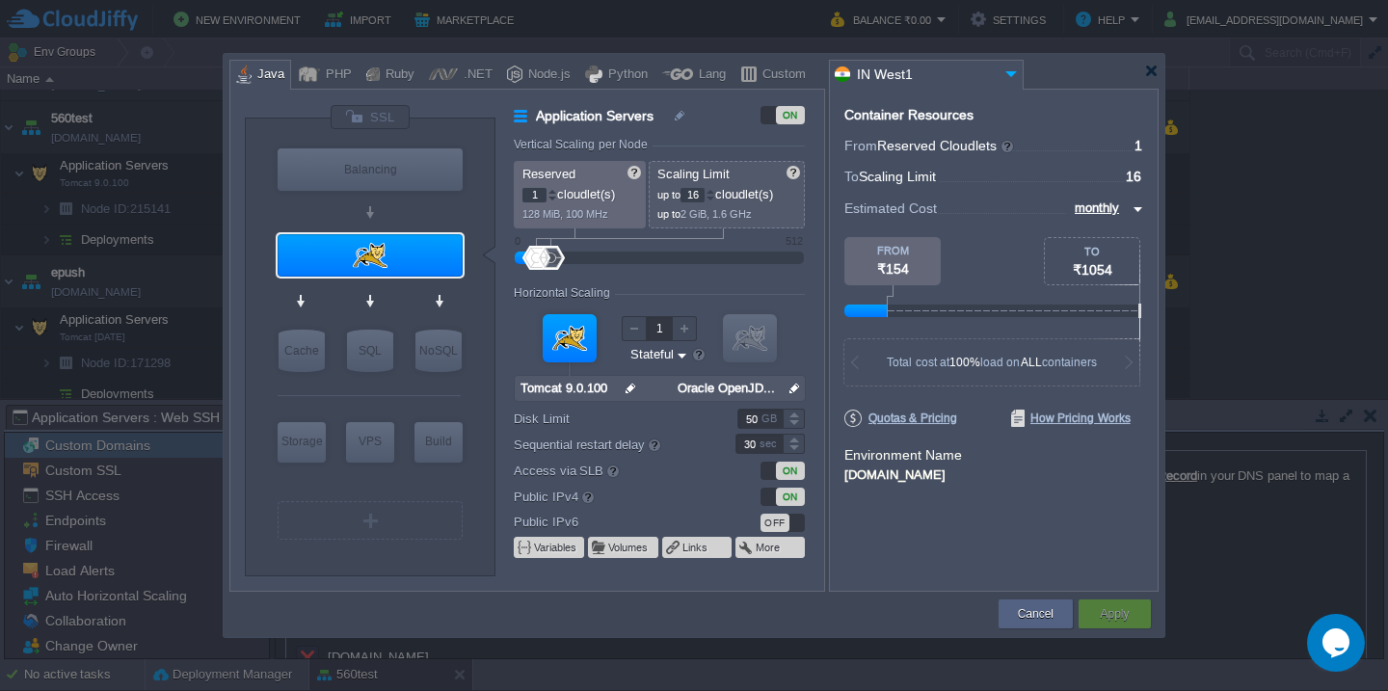
click at [748, 416] on input "50" at bounding box center [760, 419] width 45 height 20
type input "60"
click at [1113, 615] on button "Apply" at bounding box center [1114, 613] width 29 height 19
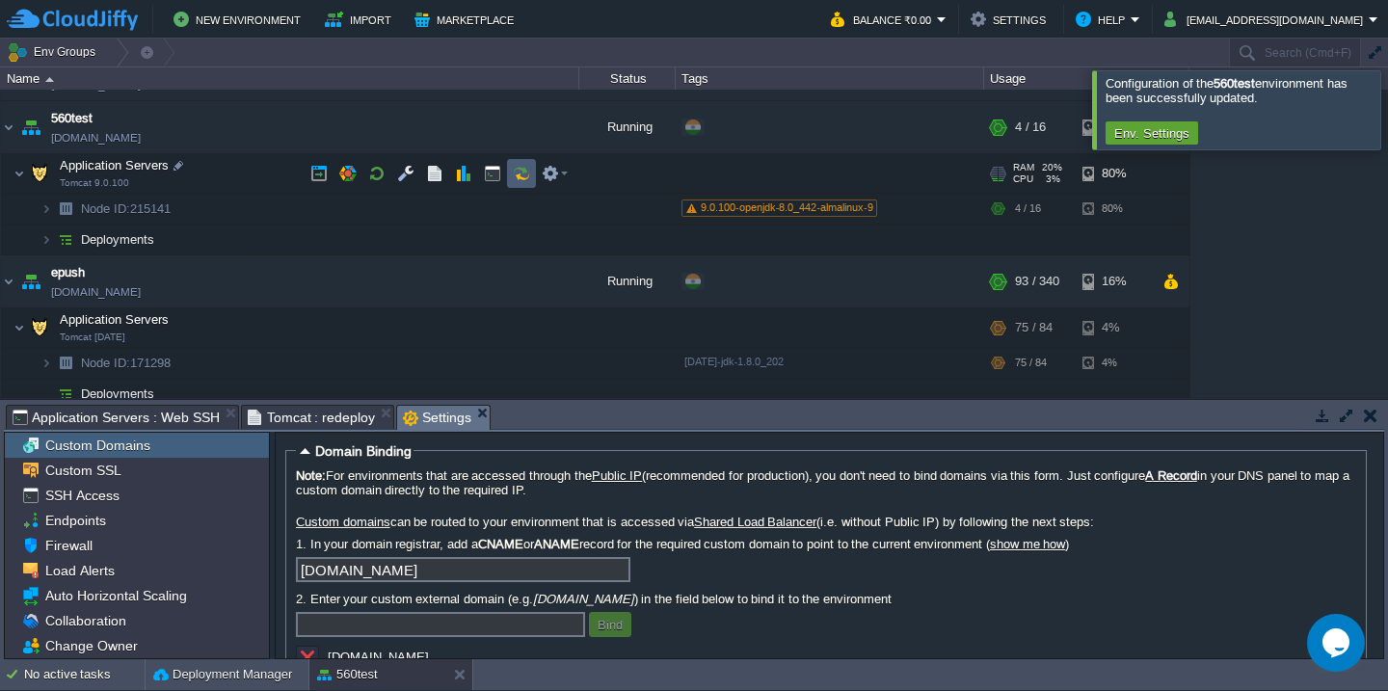
click at [521, 174] on button "button" at bounding box center [521, 173] width 17 height 17
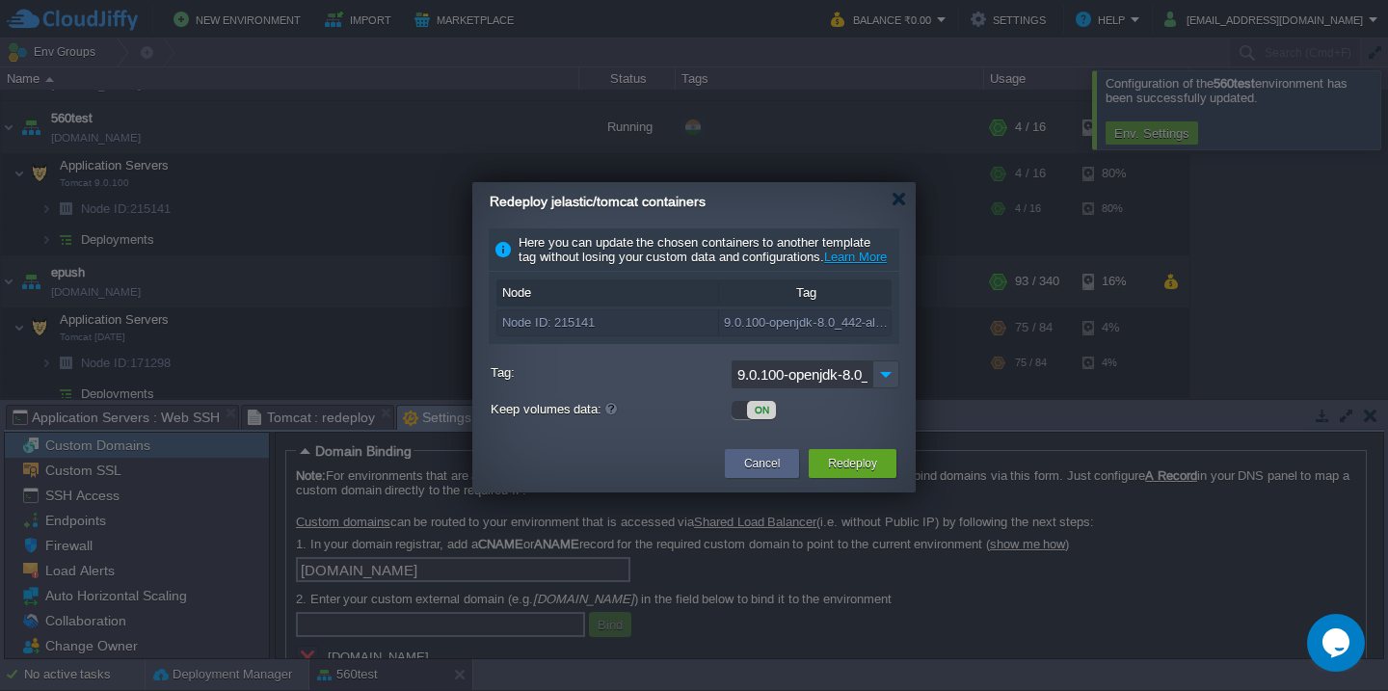
click at [747, 419] on div "ON" at bounding box center [761, 410] width 29 height 18
click at [759, 419] on div "OFF" at bounding box center [746, 410] width 29 height 18
click at [854, 473] on button "Redeploy" at bounding box center [852, 463] width 49 height 19
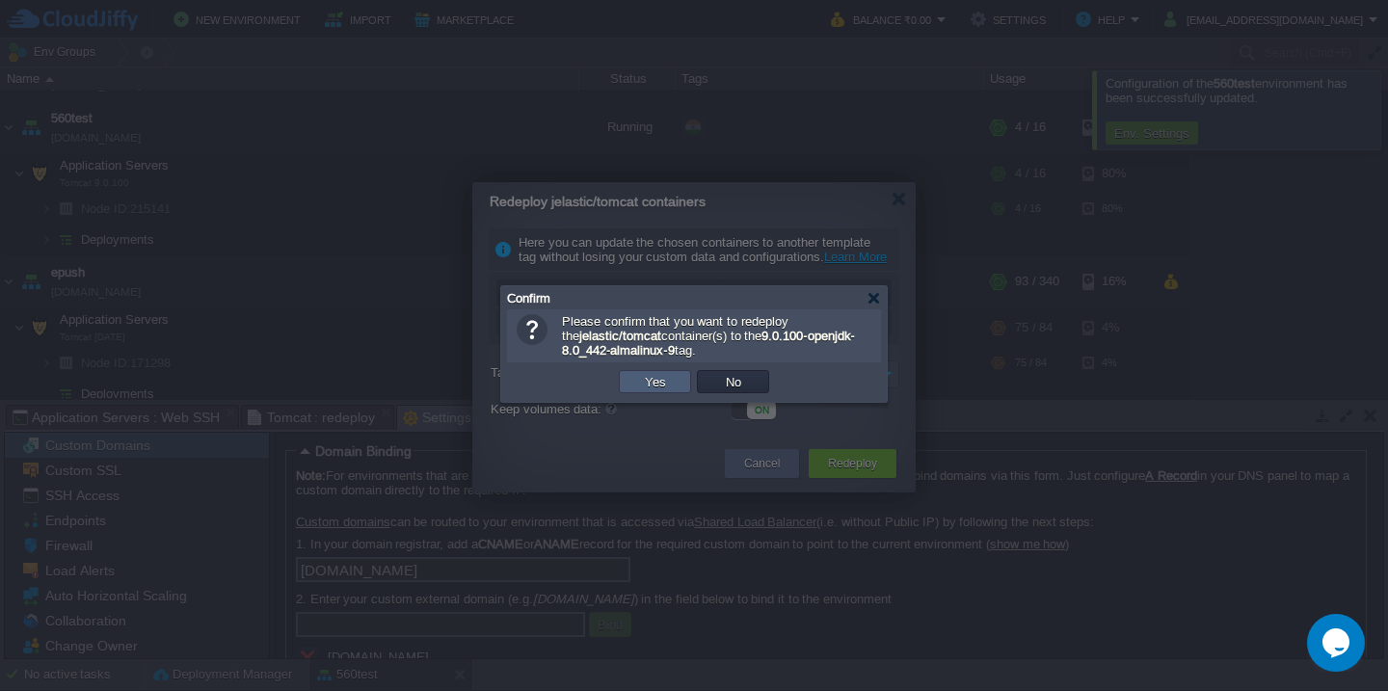
click at [644, 390] on button "Yes" at bounding box center [655, 381] width 33 height 17
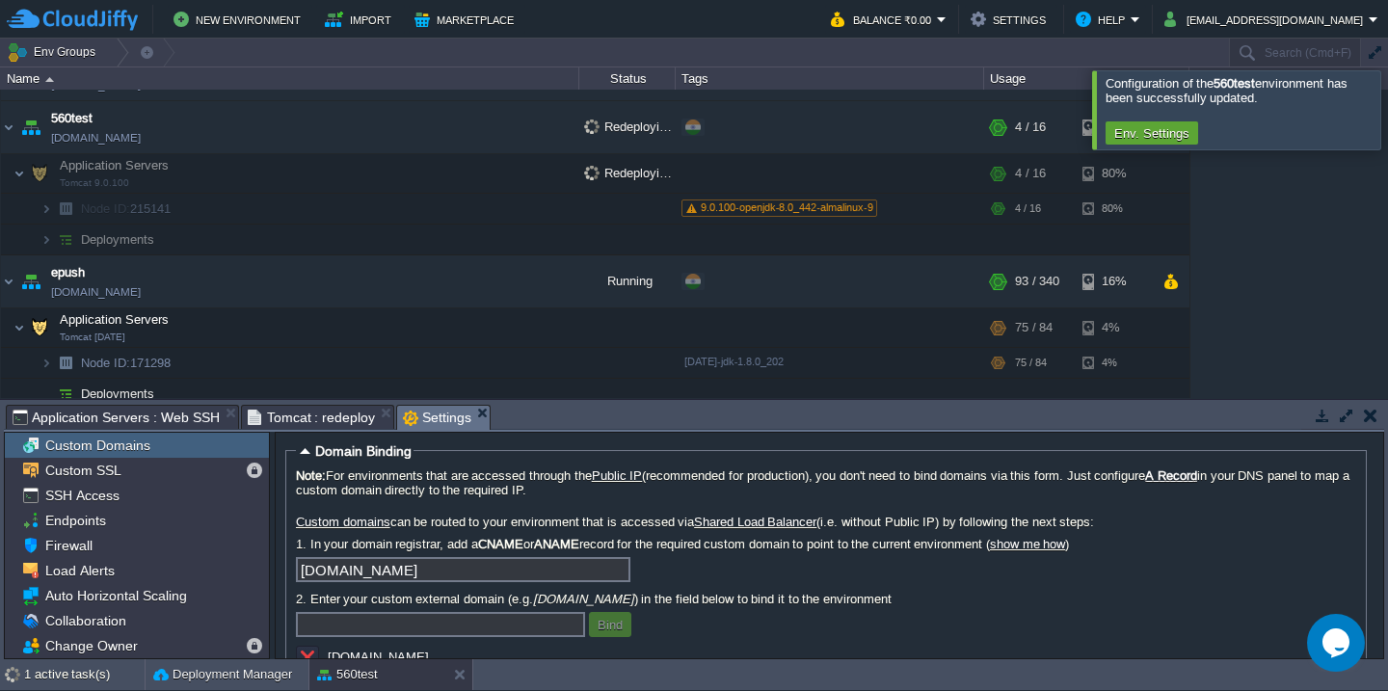
click at [1387, 147] on div at bounding box center [1411, 109] width 0 height 78
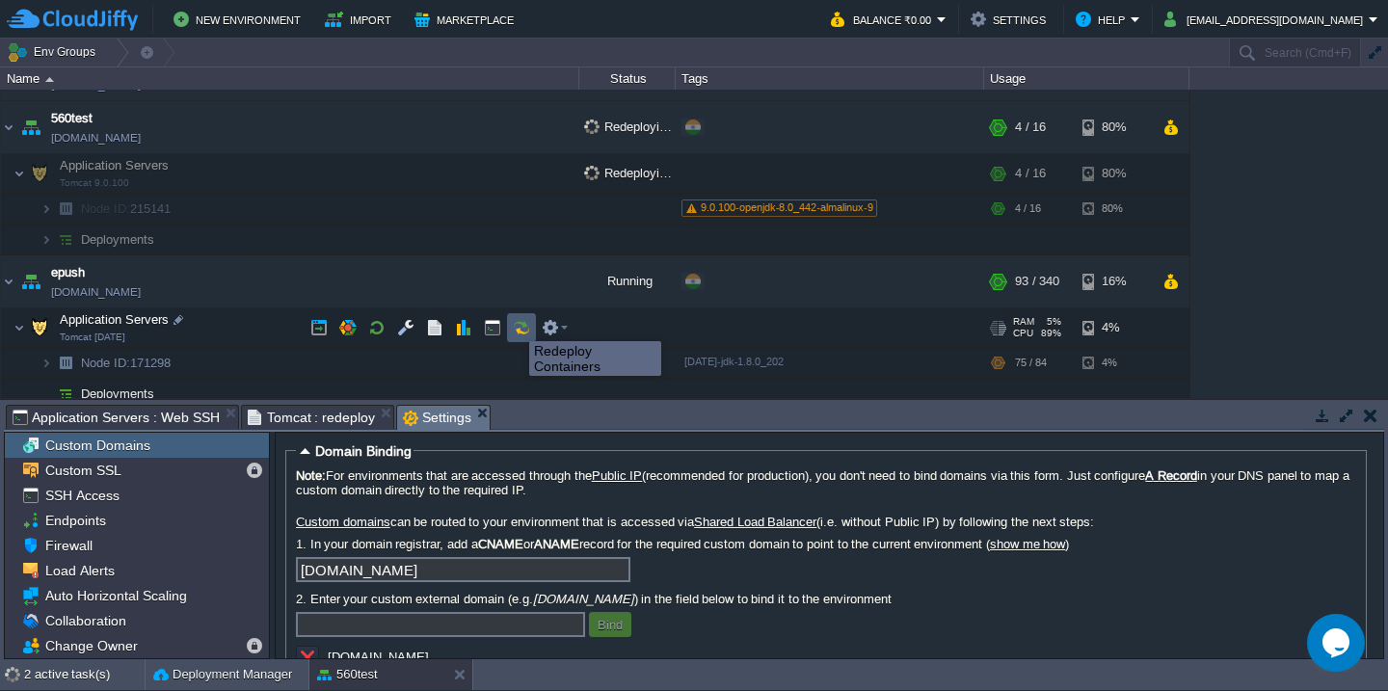
click at [515, 324] on button "button" at bounding box center [521, 327] width 17 height 17
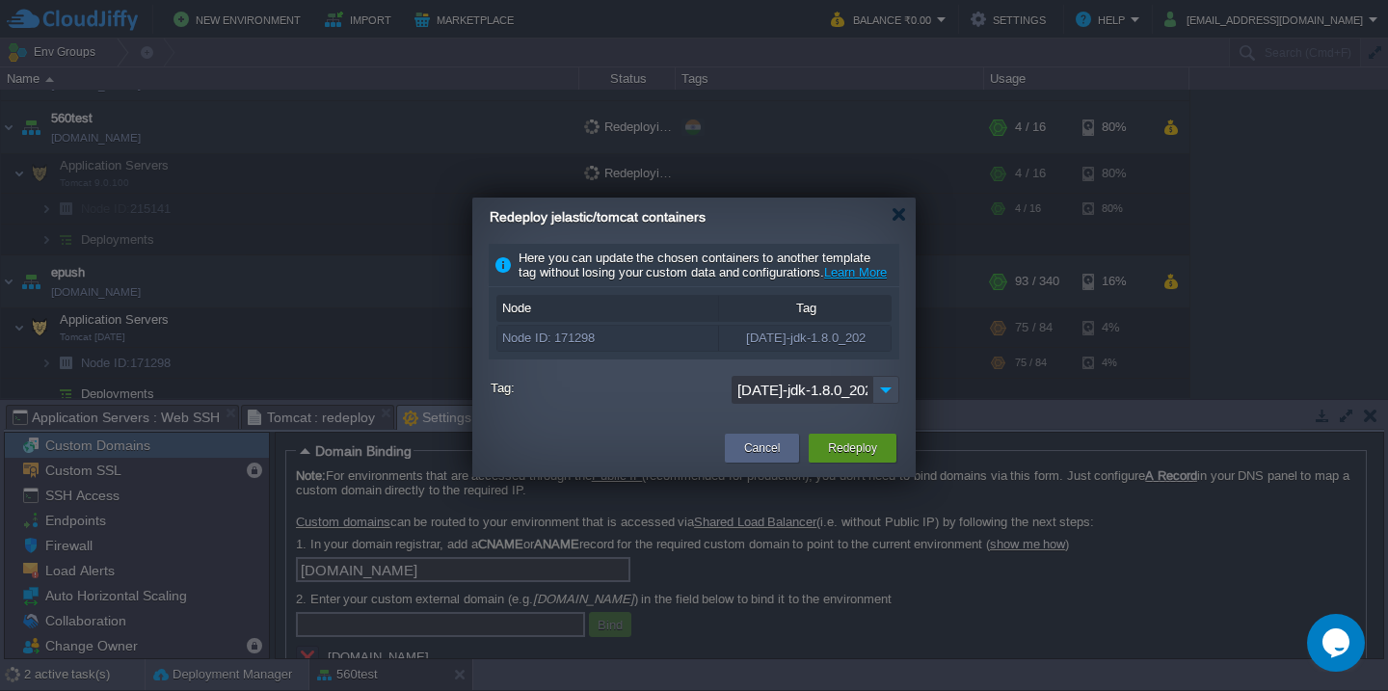
click at [859, 458] on button "Redeploy" at bounding box center [852, 448] width 49 height 19
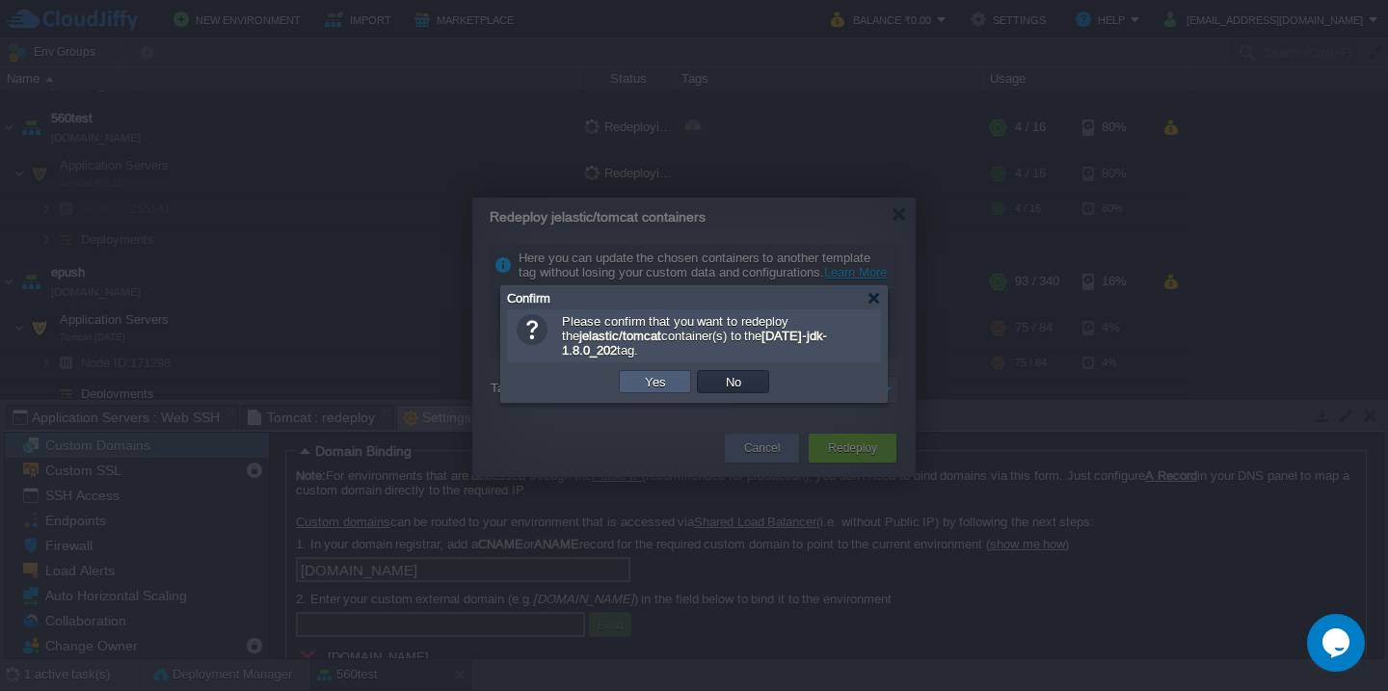
click at [667, 389] on button "Yes" at bounding box center [655, 381] width 33 height 17
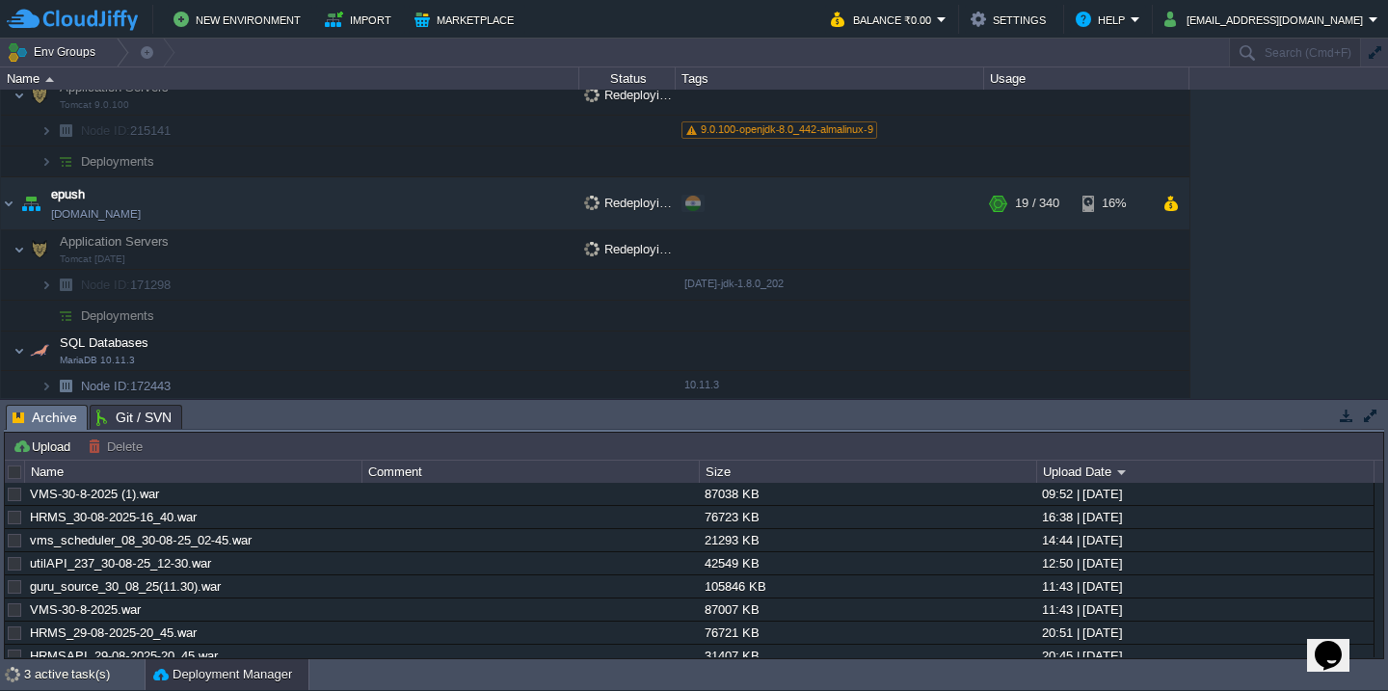
scroll to position [537, 0]
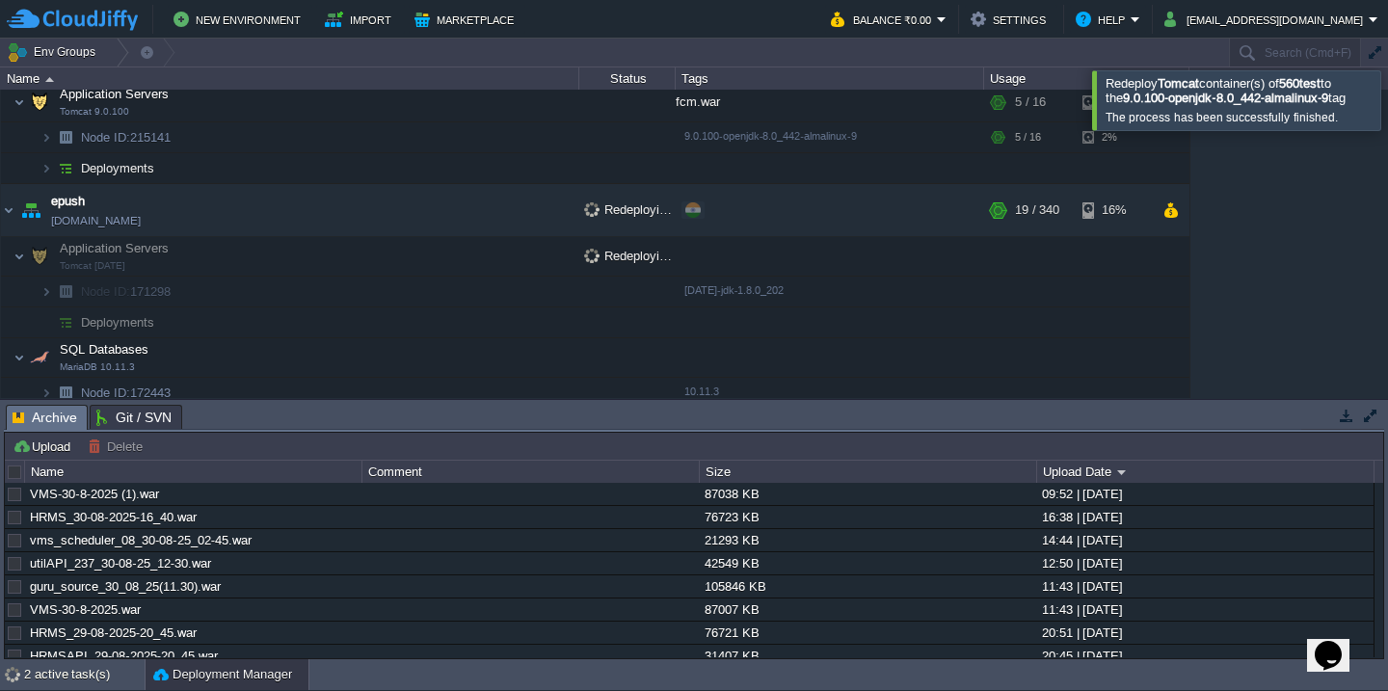
click at [1387, 107] on div at bounding box center [1411, 99] width 0 height 59
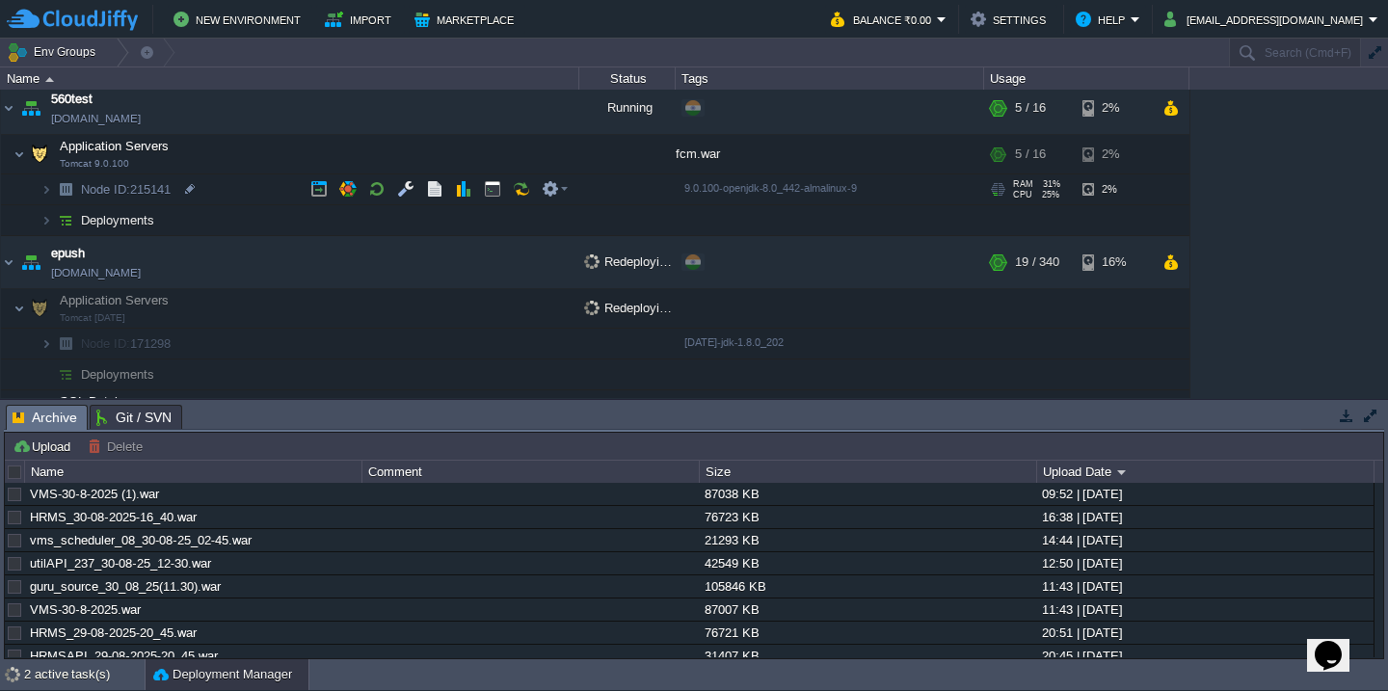
scroll to position [475, 0]
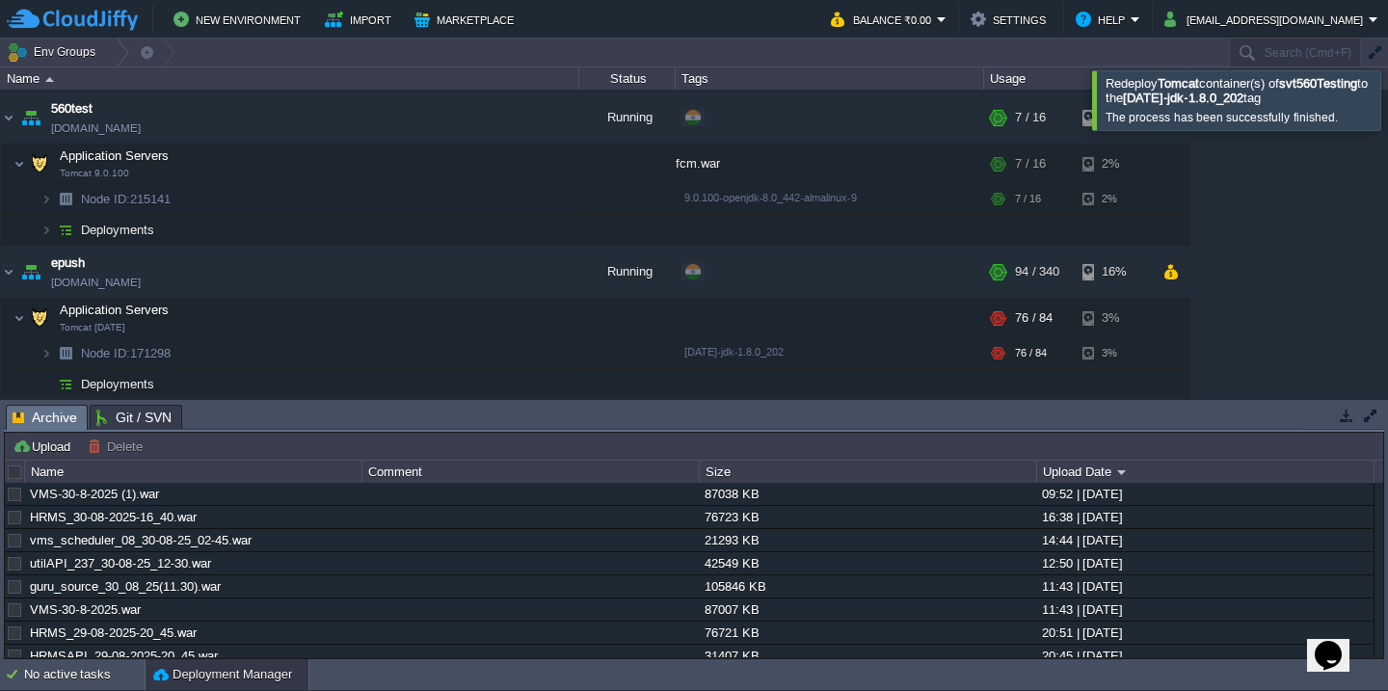
click at [1387, 95] on div at bounding box center [1411, 99] width 0 height 59
